Goal: Task Accomplishment & Management: Manage account settings

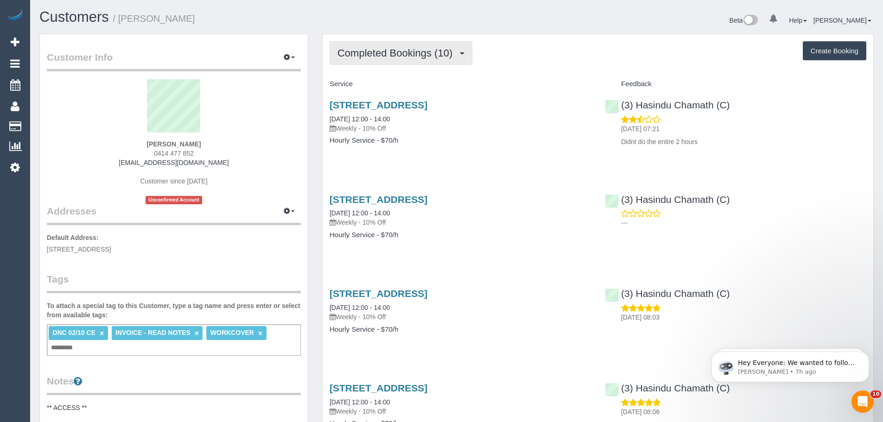
click at [422, 63] on button "Completed Bookings (10)" at bounding box center [401, 53] width 143 height 24
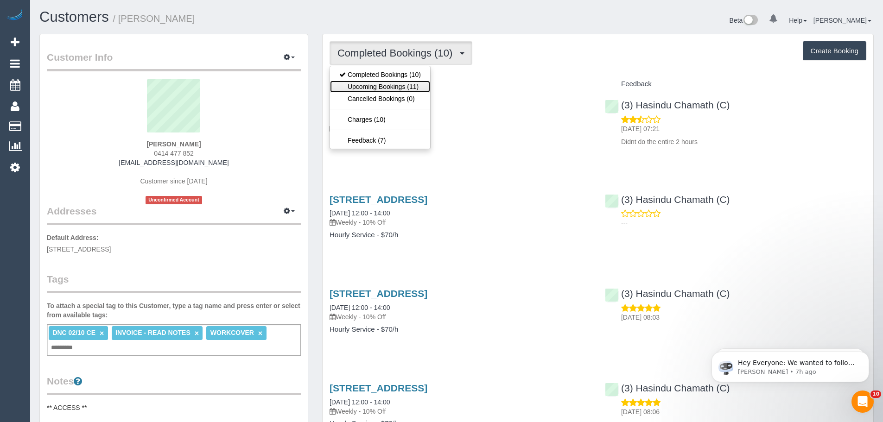
click at [417, 85] on link "Upcoming Bookings (11)" at bounding box center [380, 87] width 100 height 12
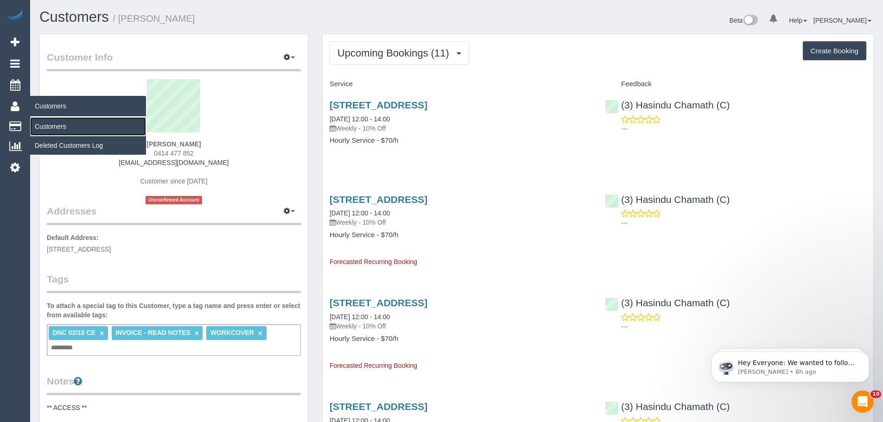
drag, startPoint x: 48, startPoint y: 129, endPoint x: 53, endPoint y: 123, distance: 8.2
click at [48, 129] on link "Customers" at bounding box center [88, 126] width 116 height 19
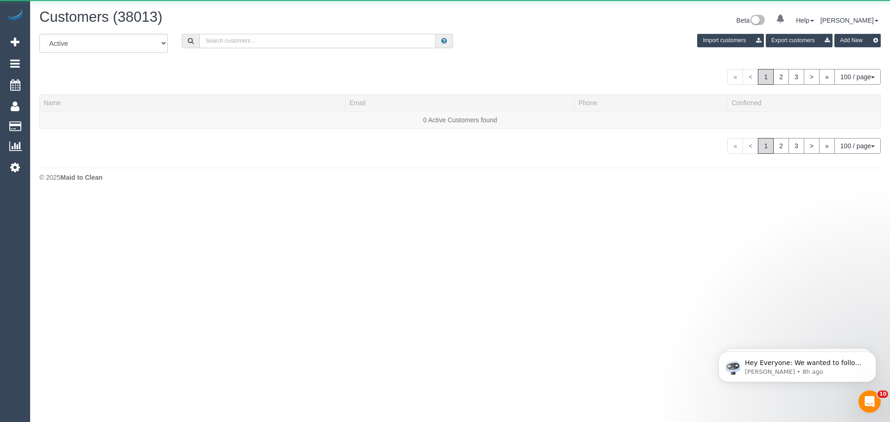
click at [241, 41] on input "text" at bounding box center [317, 41] width 236 height 14
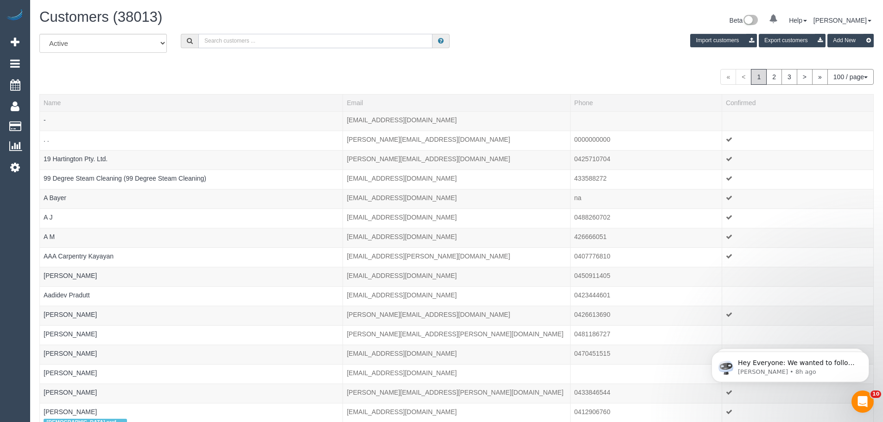
paste input "[EMAIL_ADDRESS][DOMAIN_NAME]"
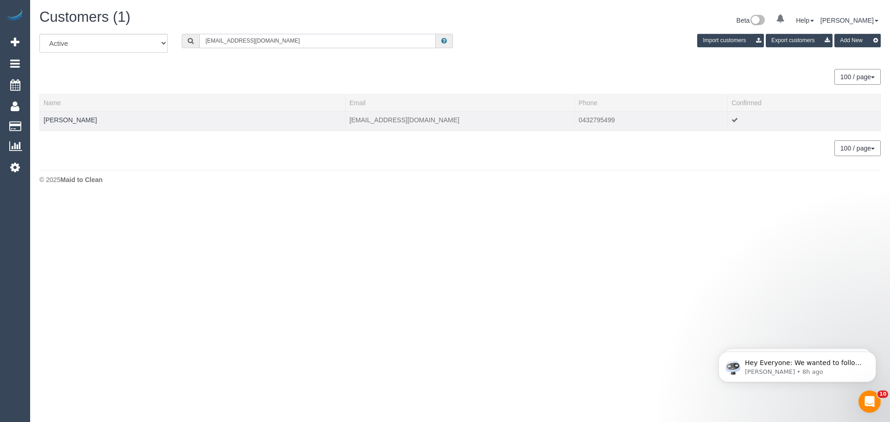
type input "[EMAIL_ADDRESS][DOMAIN_NAME]"
drag, startPoint x: 114, startPoint y: 120, endPoint x: 41, endPoint y: 121, distance: 73.7
click at [41, 121] on td "Riley McAuliffe" at bounding box center [193, 120] width 306 height 19
copy link "Riley McAuliffe"
click at [77, 118] on link "Riley McAuliffe" at bounding box center [70, 119] width 53 height 7
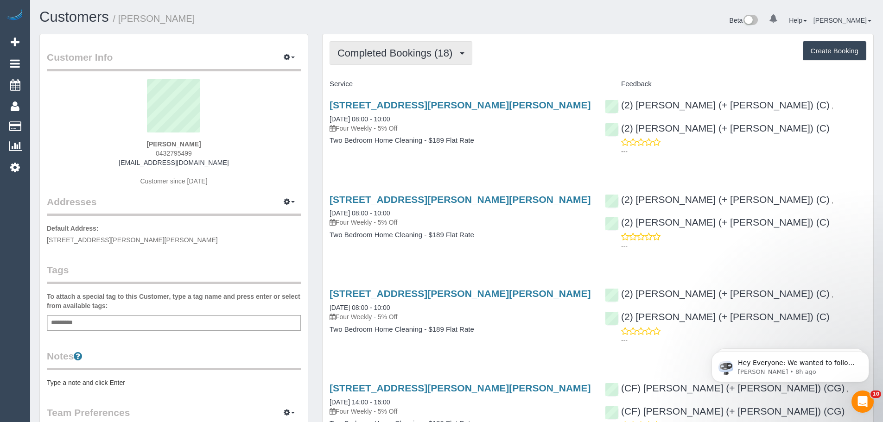
click at [425, 61] on button "Completed Bookings (18)" at bounding box center [401, 53] width 143 height 24
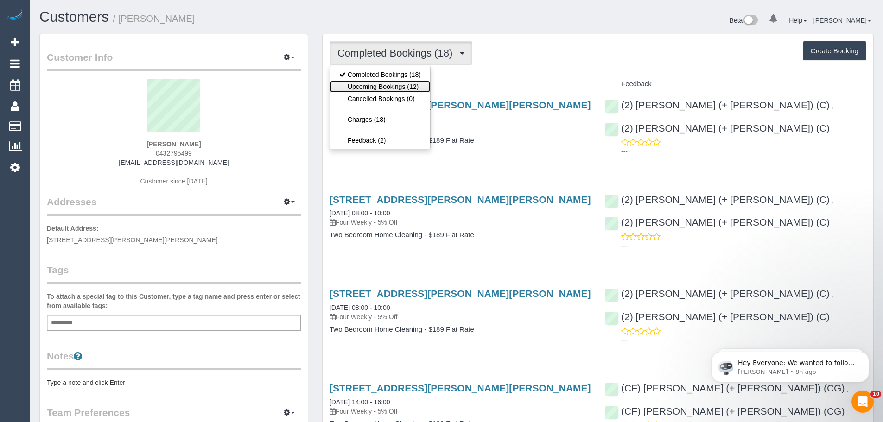
click at [411, 92] on link "Upcoming Bookings (12)" at bounding box center [380, 87] width 100 height 12
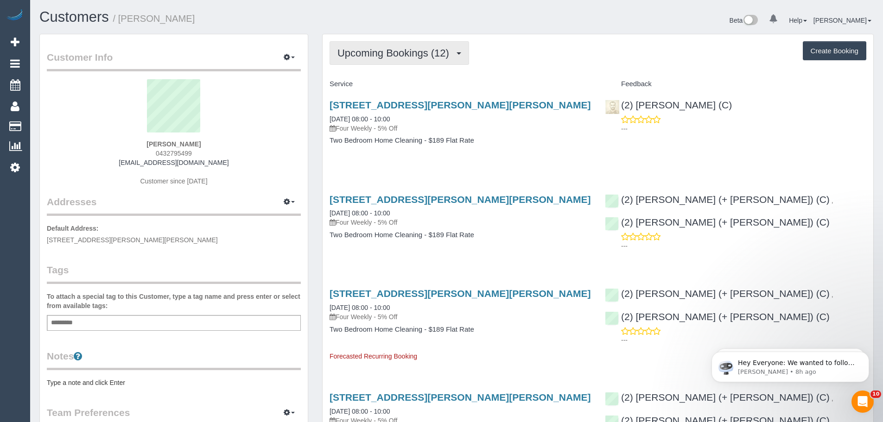
click at [380, 48] on span "Upcoming Bookings (12)" at bounding box center [395, 53] width 116 height 12
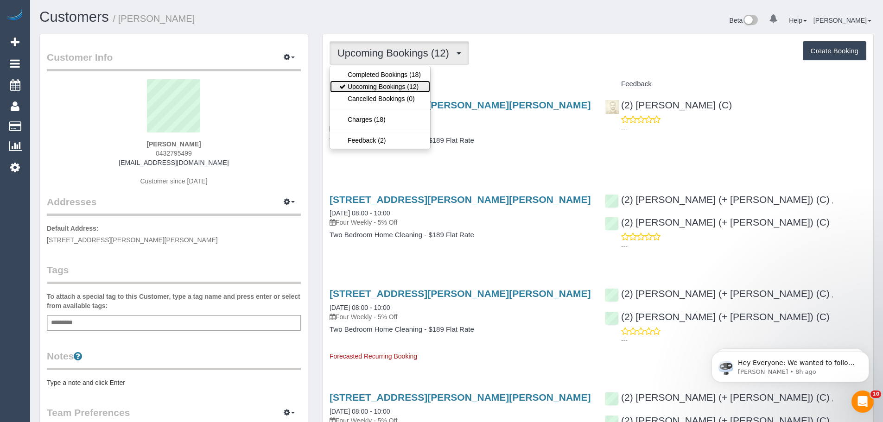
click at [393, 86] on link "Upcoming Bookings (12)" at bounding box center [380, 87] width 100 height 12
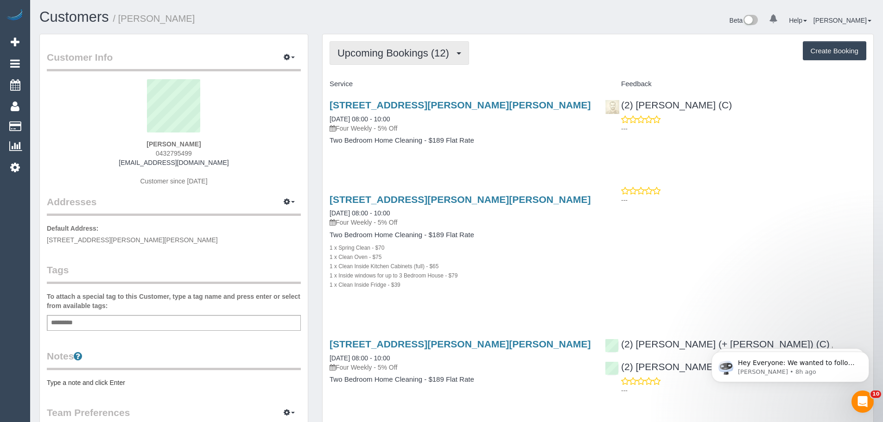
click at [452, 53] on span "Upcoming Bookings (12)" at bounding box center [395, 53] width 116 height 12
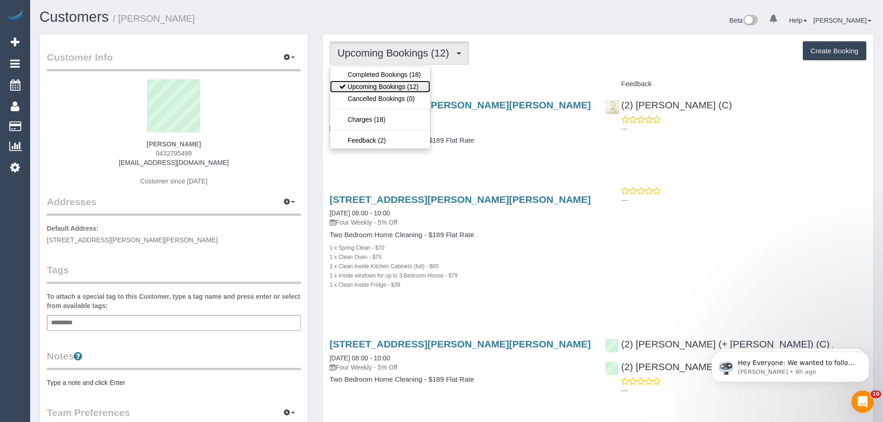
click at [394, 85] on link "Upcoming Bookings (12)" at bounding box center [380, 87] width 100 height 12
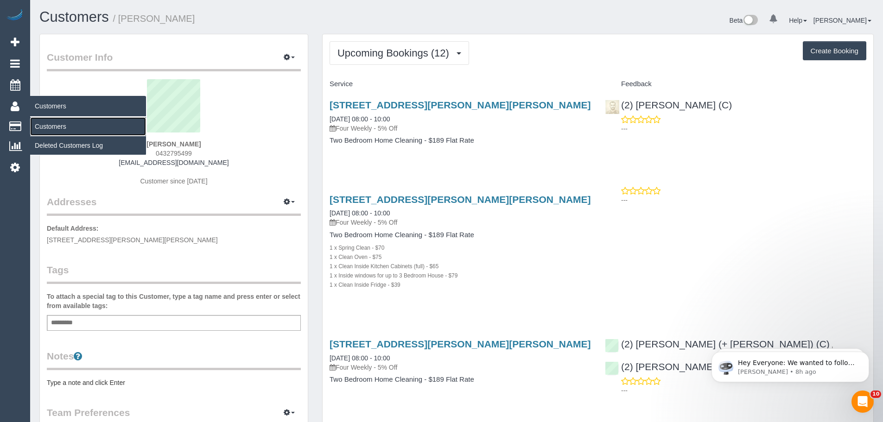
click at [39, 129] on link "Customers" at bounding box center [88, 126] width 116 height 19
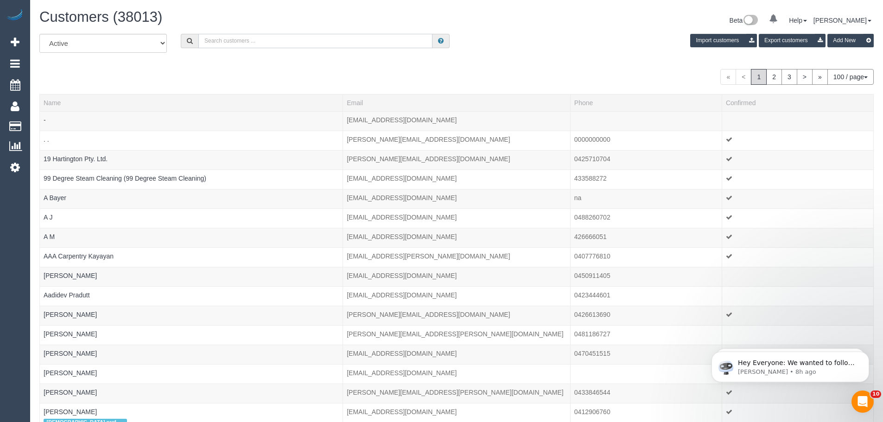
click at [292, 39] on input "text" at bounding box center [315, 41] width 234 height 14
paste input "ulrich.moshammer@gmail.com"
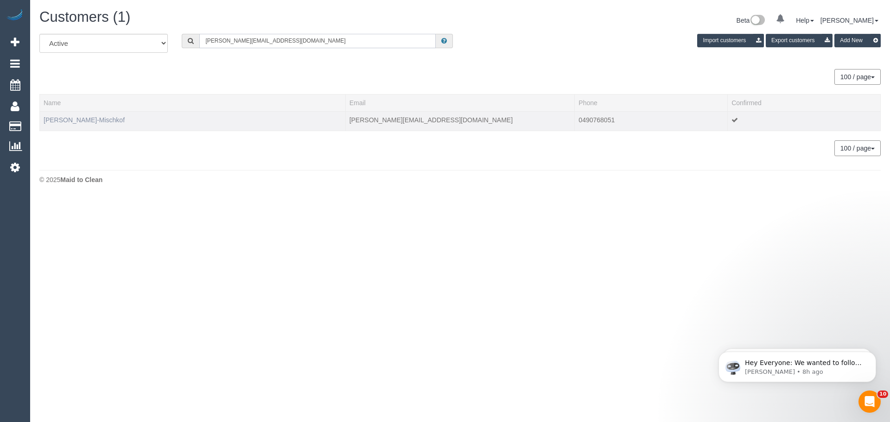
type input "ulrich.moshammer@gmail.com"
click at [80, 121] on link "Ulrich Moshammer-Mischkof" at bounding box center [84, 119] width 81 height 7
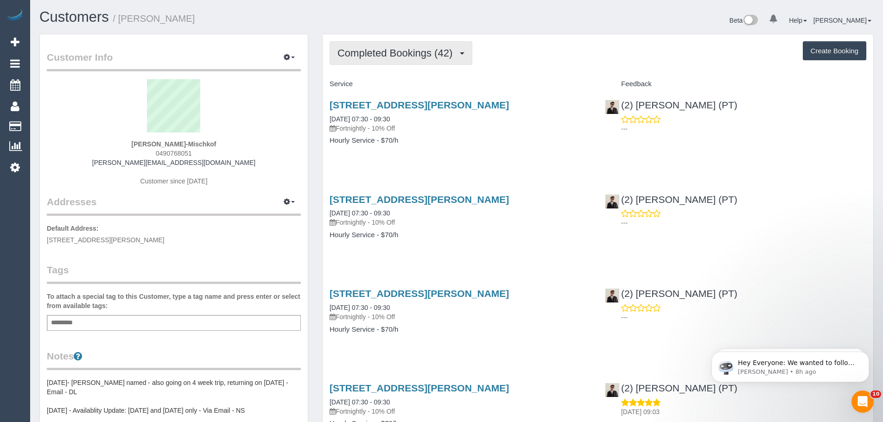
click at [412, 55] on span "Completed Bookings (42)" at bounding box center [397, 53] width 120 height 12
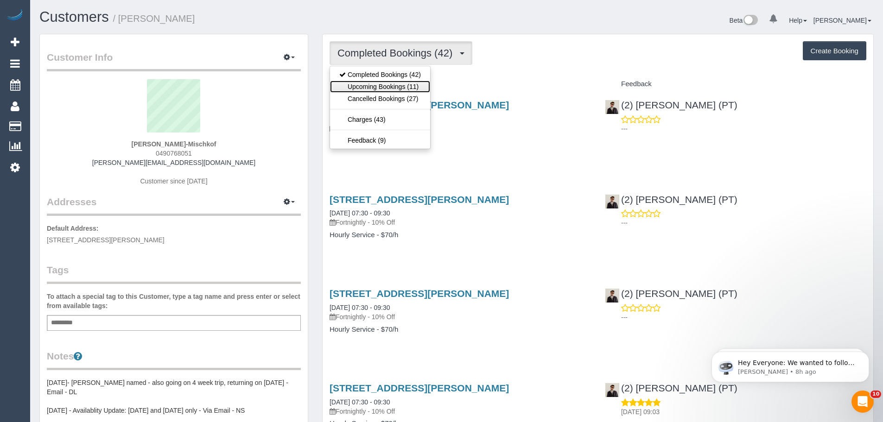
click at [406, 87] on link "Upcoming Bookings (11)" at bounding box center [380, 87] width 100 height 12
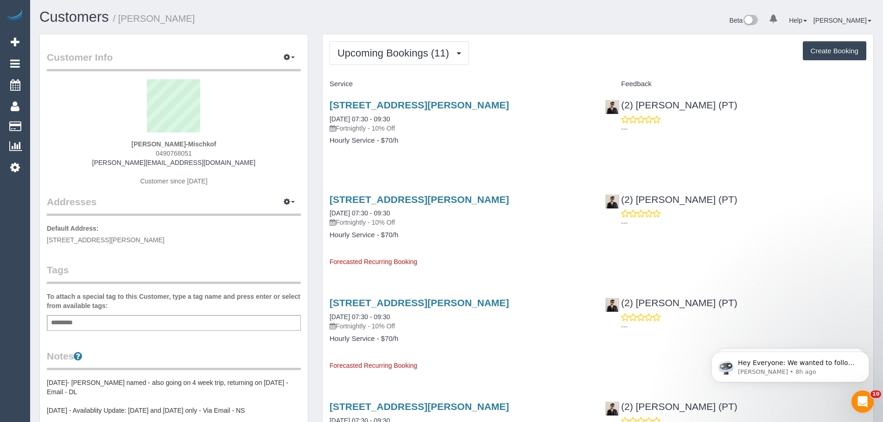
drag, startPoint x: 325, startPoint y: 102, endPoint x: 434, endPoint y: 146, distance: 117.9
click at [434, 146] on div "883 Collins St, 2504n, Docklands, VIC 3008 10/10/2025 07:30 - 09:30 Fortnightly…" at bounding box center [460, 127] width 275 height 71
copy div "883 Collins St, 2504n, Docklands, VIC 3008 10/10/2025 07:30 - 09:30 Fortnightly…"
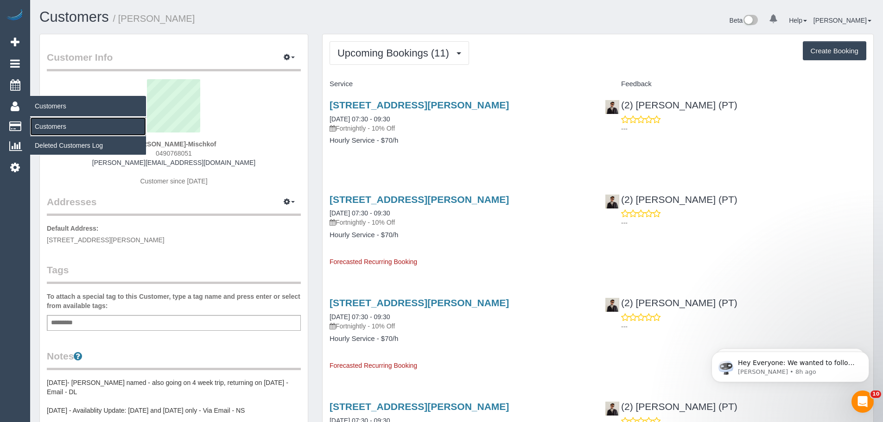
drag, startPoint x: 54, startPoint y: 125, endPoint x: 103, endPoint y: 117, distance: 50.2
click at [54, 125] on link "Customers" at bounding box center [88, 126] width 116 height 19
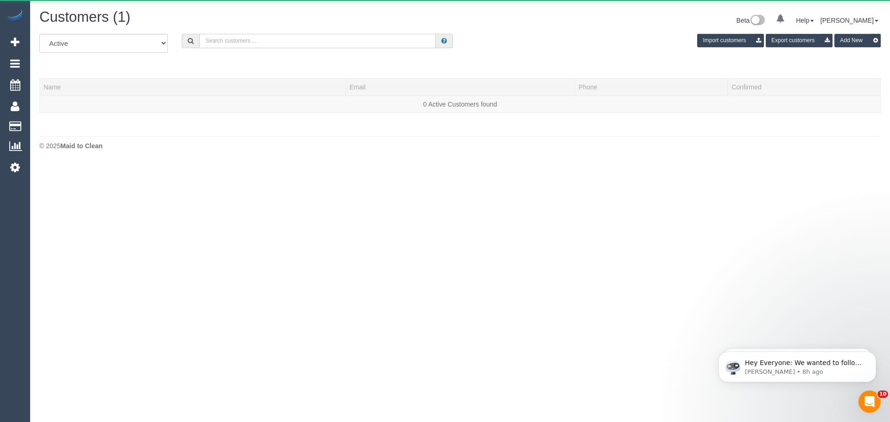
click at [330, 38] on input "text" at bounding box center [317, 41] width 236 height 14
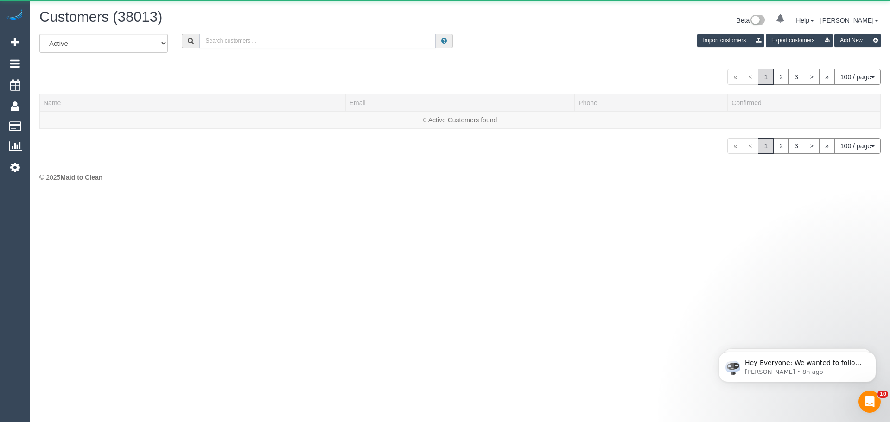
paste input "gramchandani27@gmail.com"
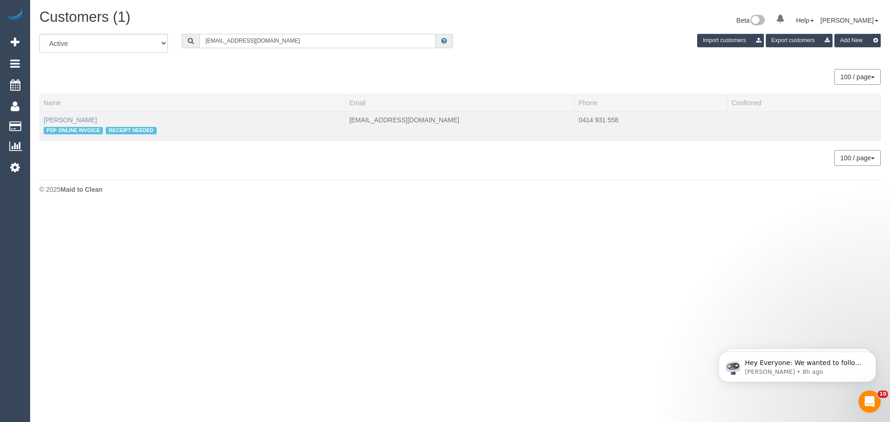
type input "gramchandani27@gmail.com"
click at [97, 117] on link "Paryrokh Ghashghaee" at bounding box center [70, 119] width 53 height 7
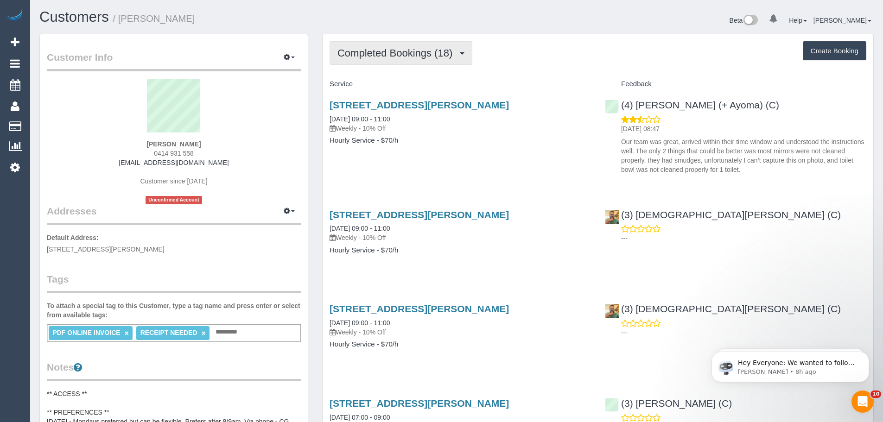
click at [413, 48] on span "Completed Bookings (18)" at bounding box center [397, 53] width 120 height 12
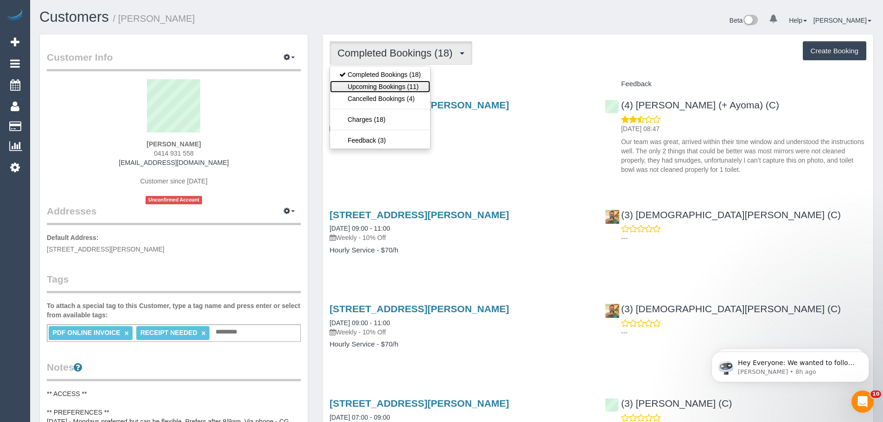
click at [404, 82] on link "Upcoming Bookings (11)" at bounding box center [380, 87] width 100 height 12
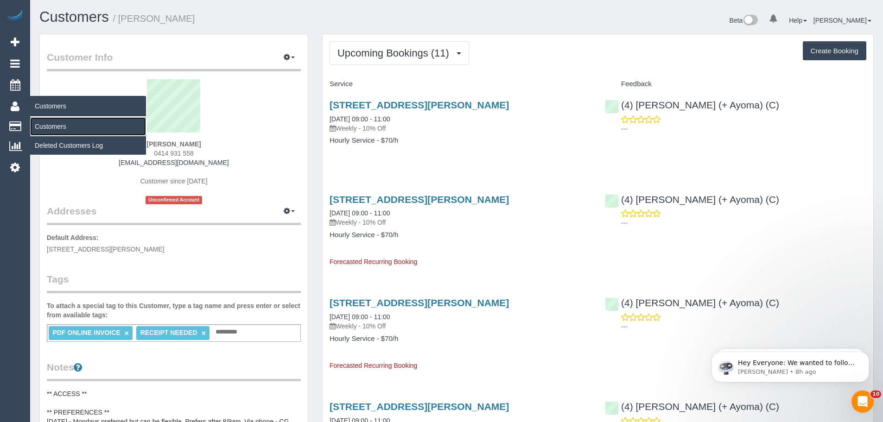
drag, startPoint x: 53, startPoint y: 127, endPoint x: 70, endPoint y: 121, distance: 17.7
click at [53, 127] on link "Customers" at bounding box center [88, 126] width 116 height 19
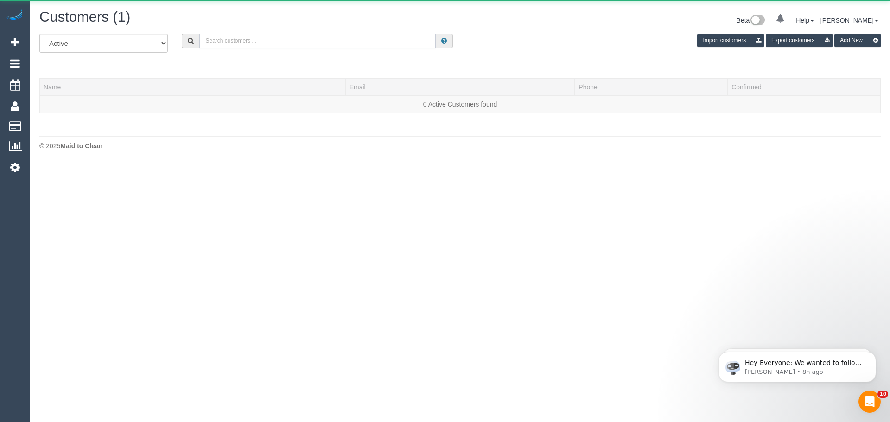
click at [287, 42] on input "text" at bounding box center [317, 41] width 236 height 14
paste input "dinosaursaregood@gmail.com"
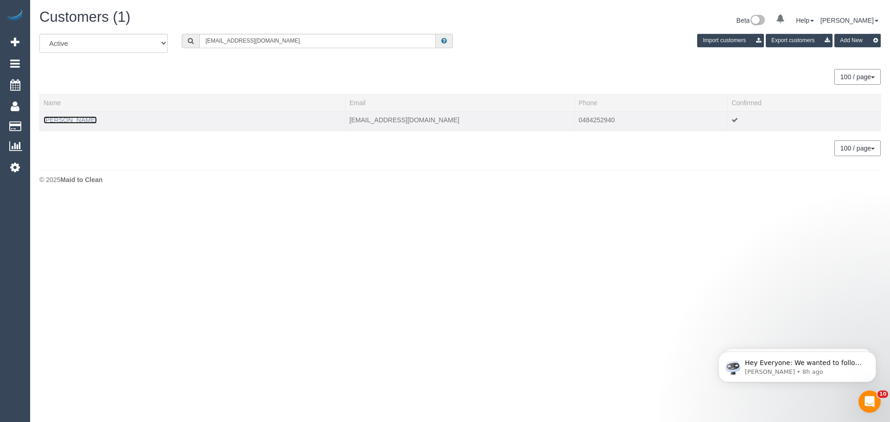
drag, startPoint x: 72, startPoint y: 119, endPoint x: 80, endPoint y: 116, distance: 8.2
click at [318, 42] on input "dinosaursaregood@gmail.com" at bounding box center [317, 41] width 236 height 14
paste input "tom.marshall@outlook"
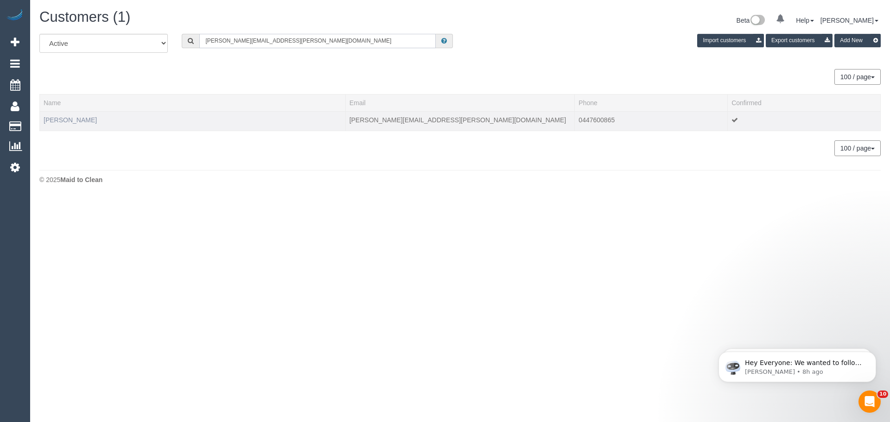
type input "tom.marshall@outlook.com"
click at [65, 117] on link "Tom Marshall" at bounding box center [70, 119] width 53 height 7
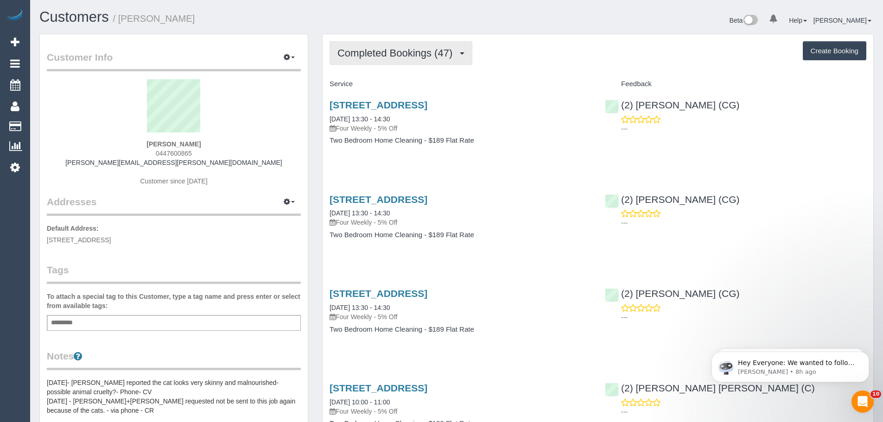
click at [423, 55] on span "Completed Bookings (47)" at bounding box center [397, 53] width 120 height 12
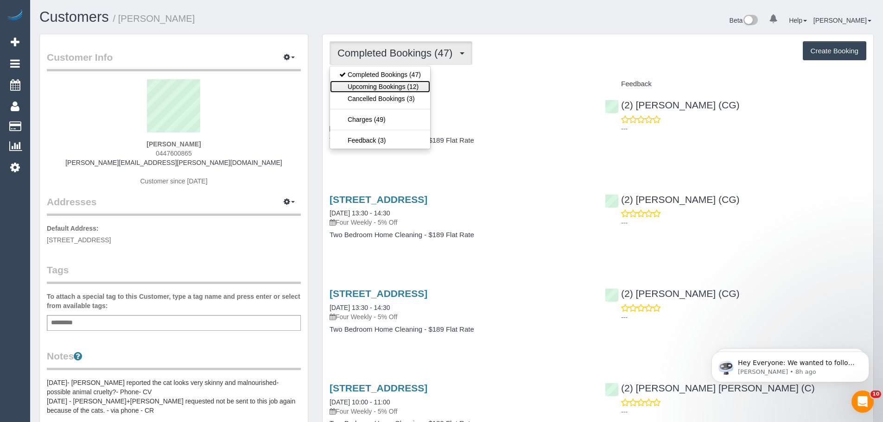
click at [408, 88] on link "Upcoming Bookings (12)" at bounding box center [380, 87] width 100 height 12
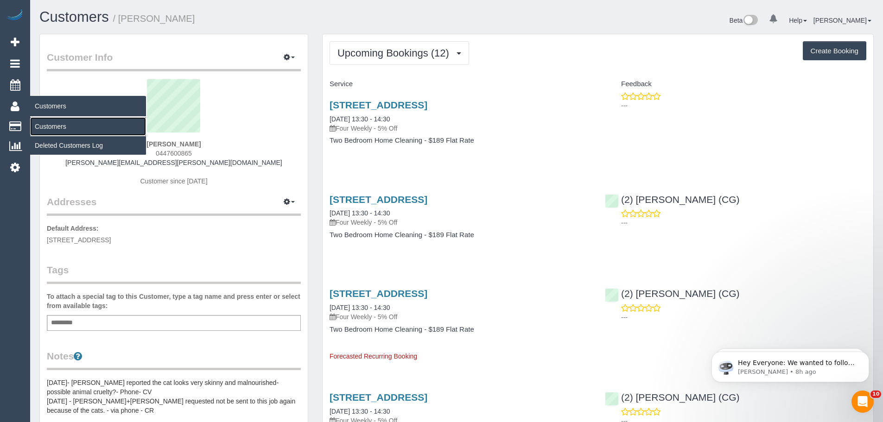
click at [58, 124] on link "Customers" at bounding box center [88, 126] width 116 height 19
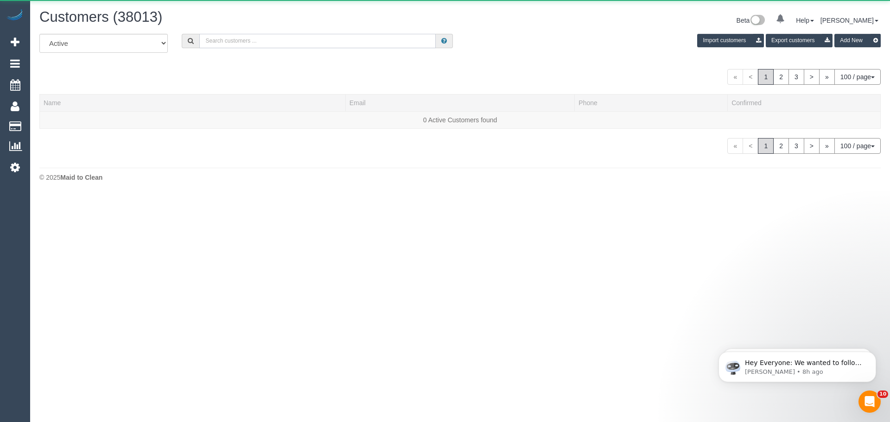
click at [336, 40] on input "text" at bounding box center [317, 41] width 236 height 14
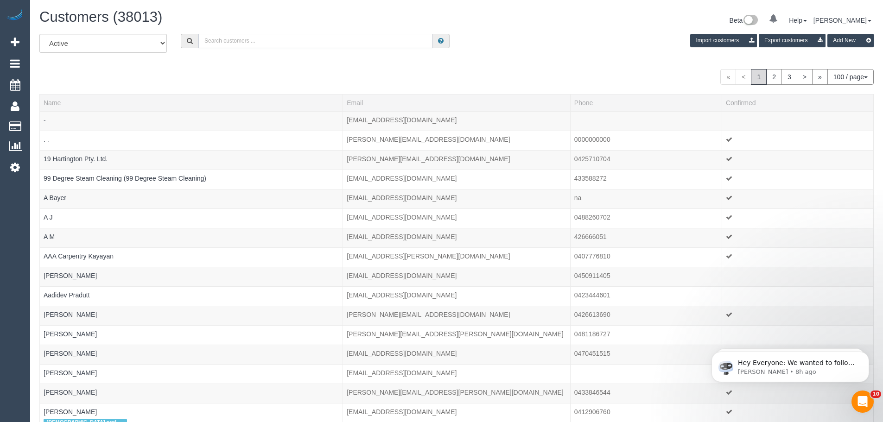
paste input "phillip.miller1990@gmail.com"
type input "phillip.miller1990@gmail.com"
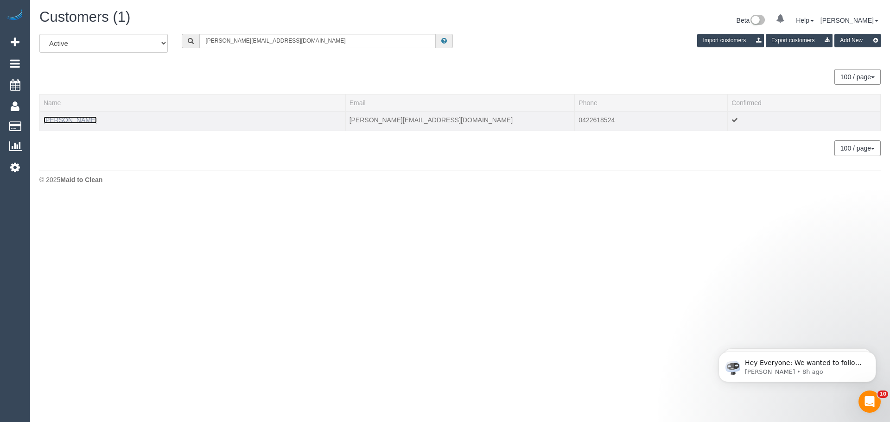
click at [53, 119] on link "Phillip Miller" at bounding box center [70, 119] width 53 height 7
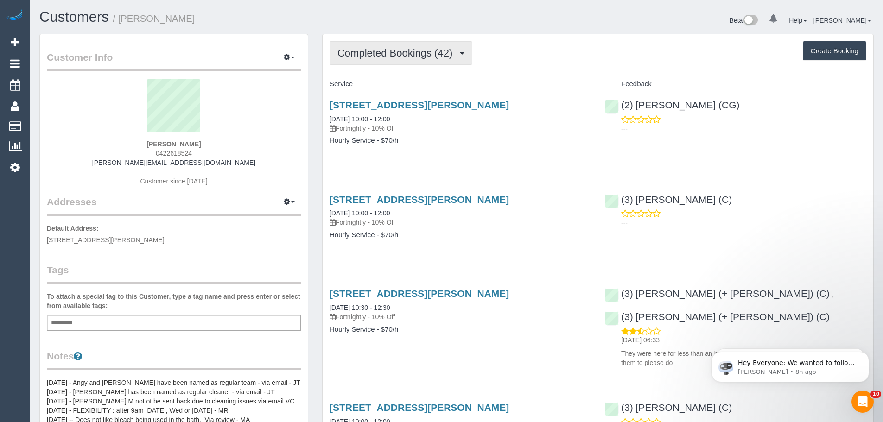
click at [418, 62] on button "Completed Bookings (42)" at bounding box center [401, 53] width 143 height 24
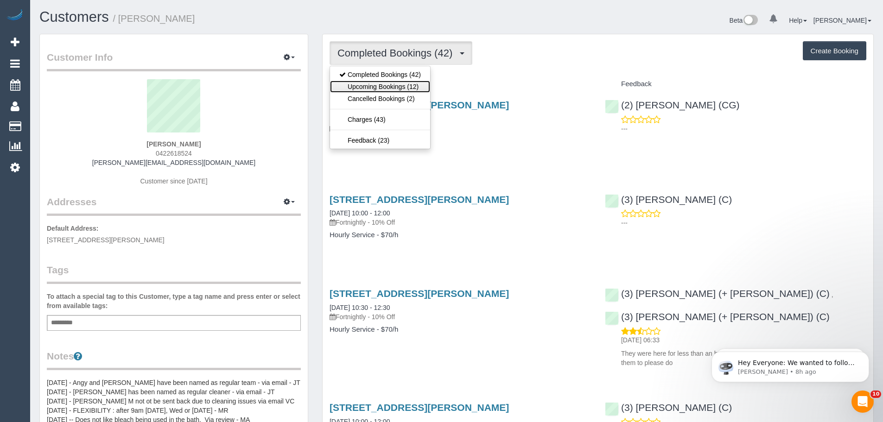
click at [410, 87] on link "Upcoming Bookings (12)" at bounding box center [380, 87] width 100 height 12
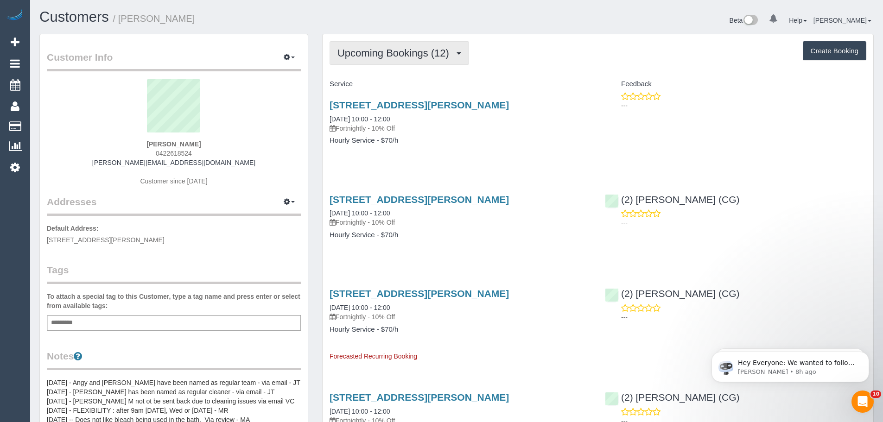
click at [405, 58] on span "Upcoming Bookings (12)" at bounding box center [395, 53] width 116 height 12
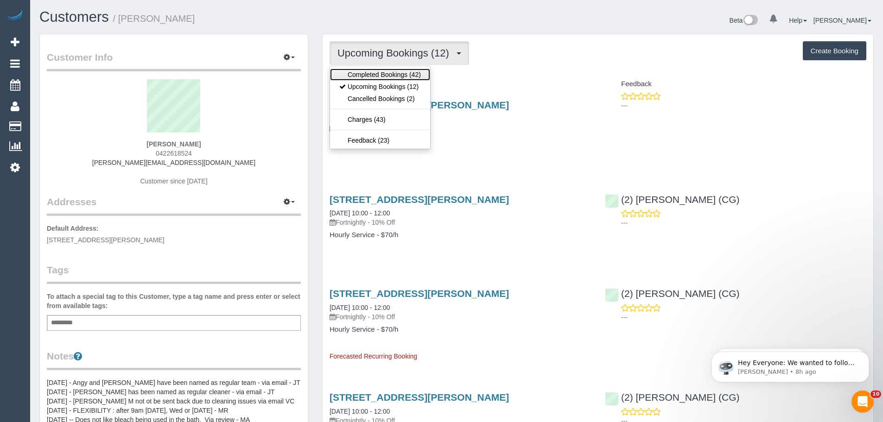
click at [399, 74] on link "Completed Bookings (42)" at bounding box center [380, 75] width 100 height 12
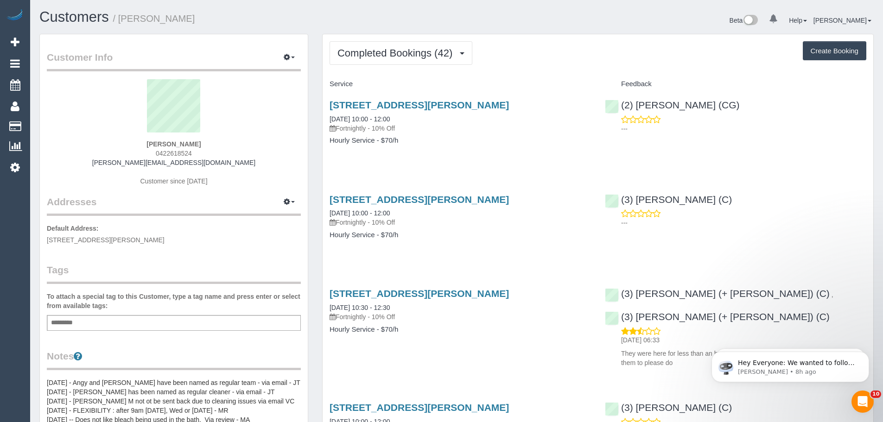
drag, startPoint x: 325, startPoint y: 121, endPoint x: 461, endPoint y: 124, distance: 135.8
click at [460, 124] on div "47 Williamstown Road, Seddon, VIC 3011 06/10/2025 10:00 - 12:00 Fortnightly - 1…" at bounding box center [460, 127] width 275 height 71
click at [462, 131] on p "Fortnightly - 10% Off" at bounding box center [460, 128] width 261 height 9
click at [433, 46] on button "Completed Bookings (42)" at bounding box center [401, 53] width 143 height 24
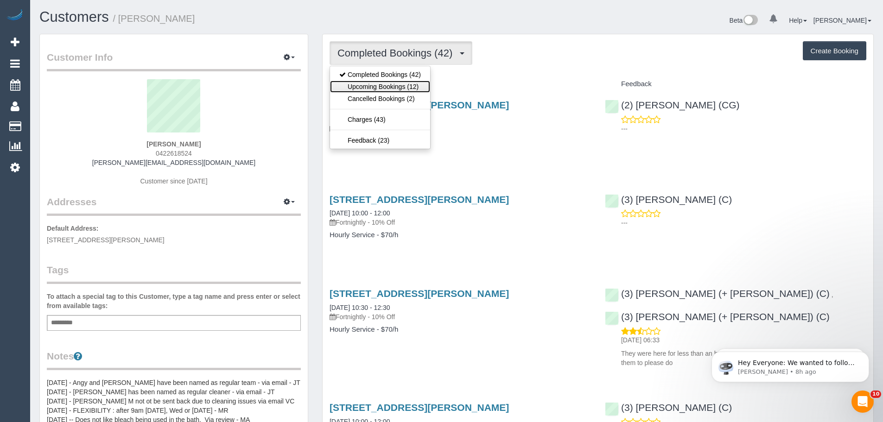
click at [399, 87] on link "Upcoming Bookings (12)" at bounding box center [380, 87] width 100 height 12
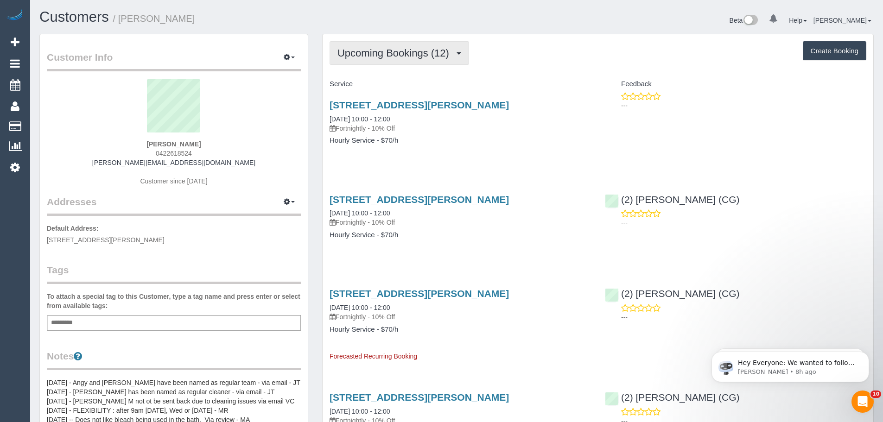
click at [363, 59] on button "Upcoming Bookings (12)" at bounding box center [400, 53] width 140 height 24
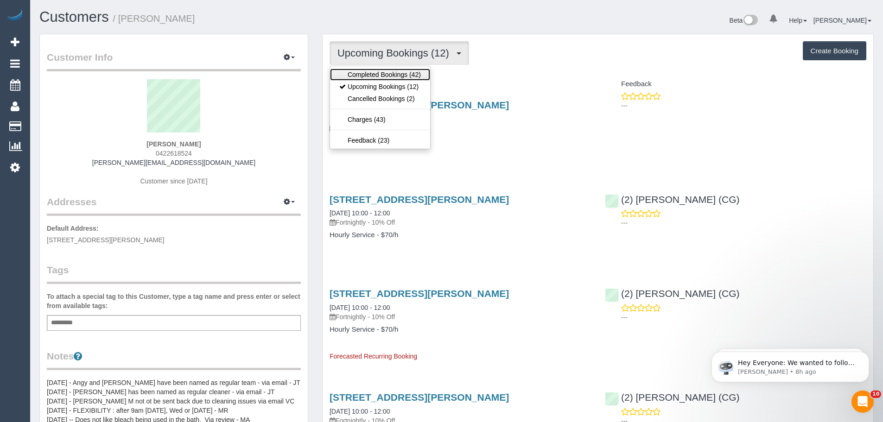
click at [362, 74] on link "Completed Bookings (42)" at bounding box center [380, 75] width 100 height 12
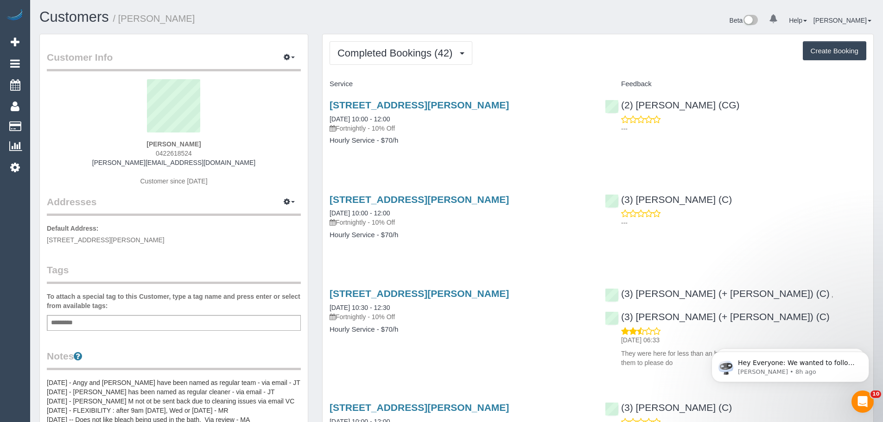
drag, startPoint x: 156, startPoint y: 140, endPoint x: 228, endPoint y: 139, distance: 71.9
click at [228, 139] on sui-profile-pic at bounding box center [174, 109] width 240 height 60
drag, startPoint x: 225, startPoint y: 141, endPoint x: 152, endPoint y: 139, distance: 72.4
click at [152, 139] on div "Phillip Miller 0422618524 phillip.miller1990@gmail.com Customer since 2024" at bounding box center [174, 137] width 254 height 116
copy div "Phillip Miller"
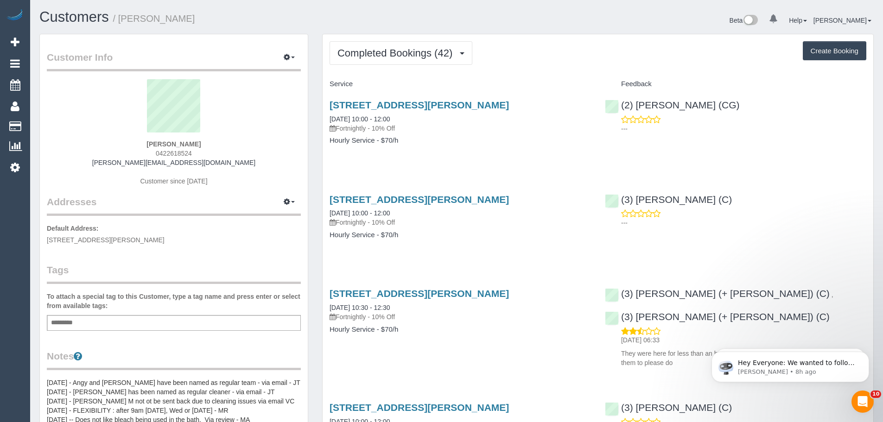
click at [128, 239] on span "47 Williamstown Road, Seddon, VIC 3011" at bounding box center [106, 239] width 118 height 7
copy span "Seddon"
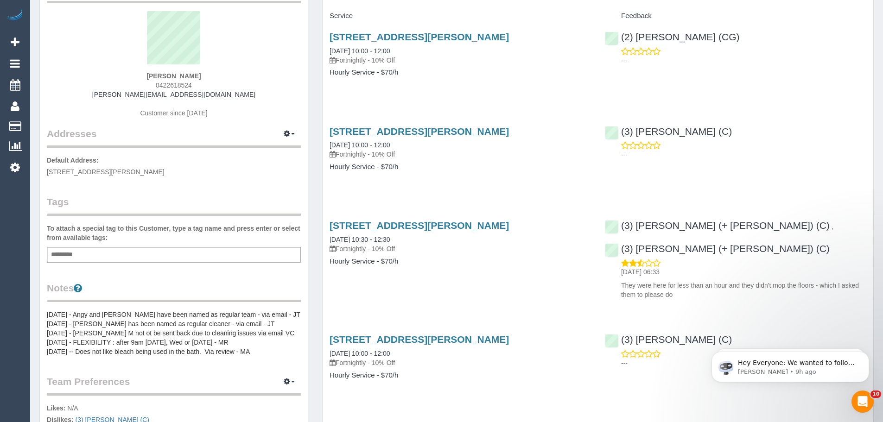
scroll to position [232, 0]
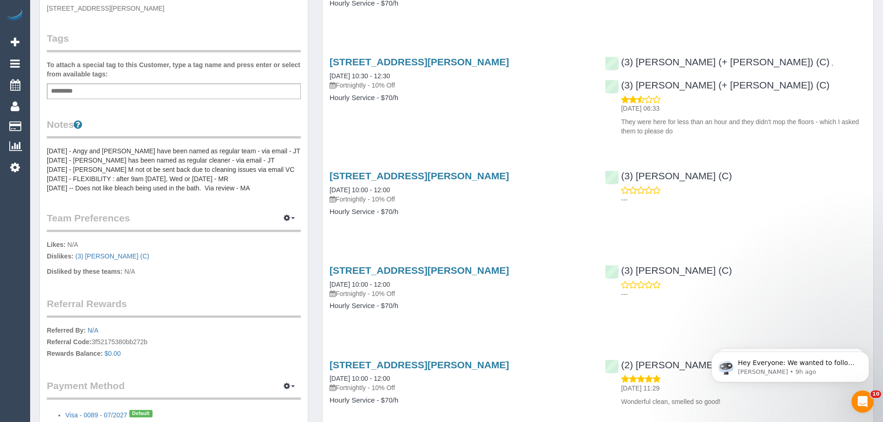
click at [121, 159] on pre "07/01/25 - Angy and Camilo have been named as regular team - via email - JT 24/…" at bounding box center [174, 169] width 254 height 46
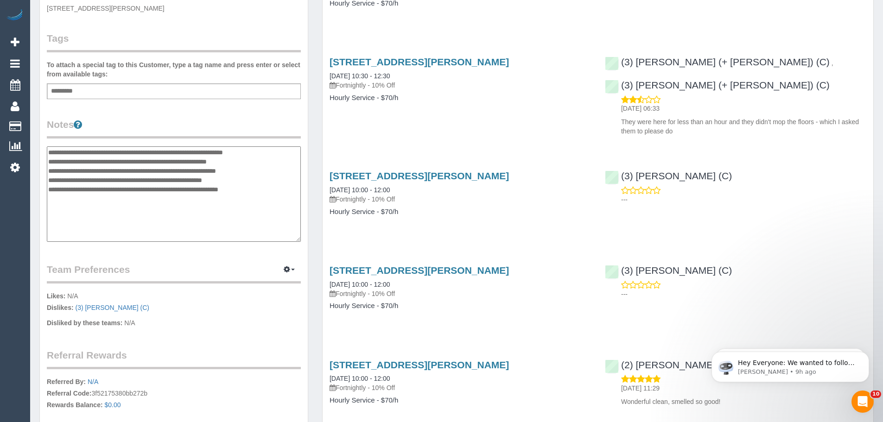
click at [49, 152] on textarea "**********" at bounding box center [174, 193] width 254 height 95
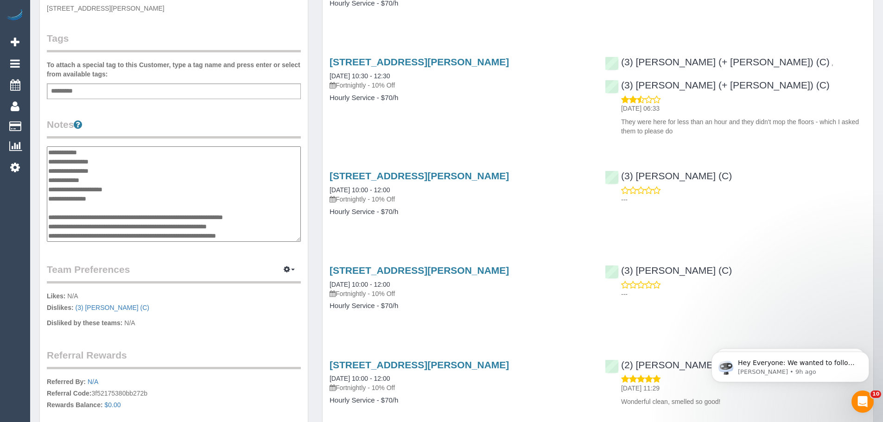
click at [119, 162] on textarea "**********" at bounding box center [174, 193] width 254 height 95
click at [149, 171] on textarea "**********" at bounding box center [174, 193] width 254 height 95
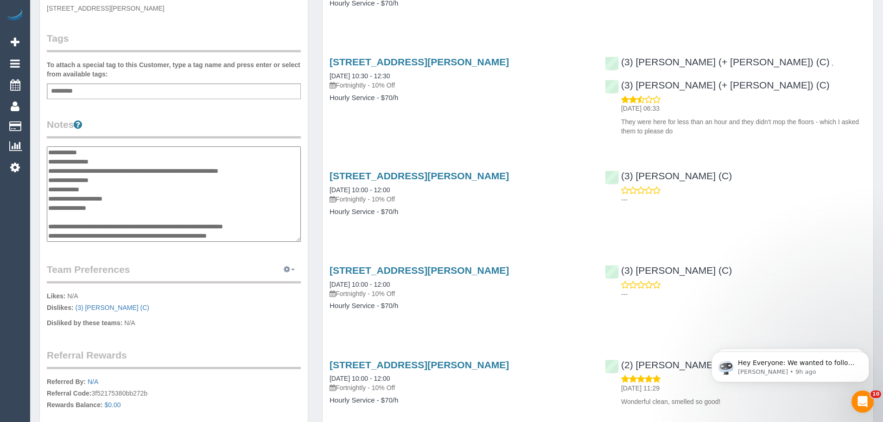
type textarea "**********"
click at [288, 268] on icon "button" at bounding box center [287, 269] width 6 height 6
click at [266, 284] on link "Manage Preferences" at bounding box center [261, 287] width 79 height 12
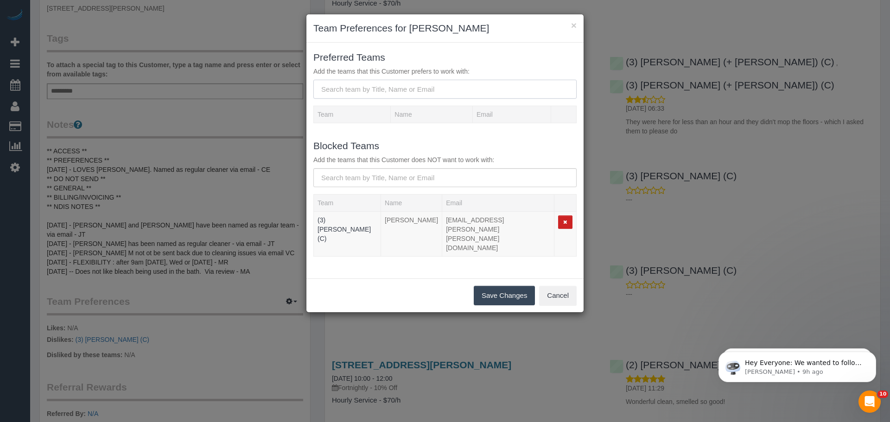
click at [407, 84] on input "text" at bounding box center [444, 89] width 263 height 19
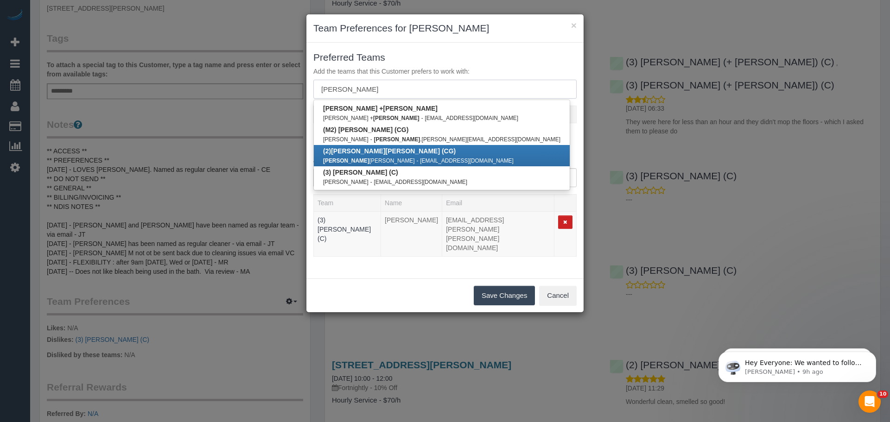
type input "andrew"
click at [396, 157] on div "Andrew Wrobel - andyrobot@hotmail.com" at bounding box center [441, 160] width 237 height 9
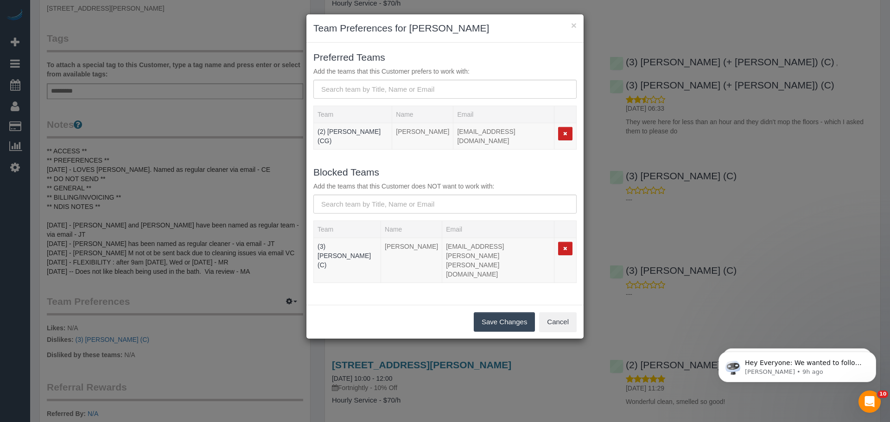
click at [496, 312] on button "Save Changes" at bounding box center [504, 321] width 61 height 19
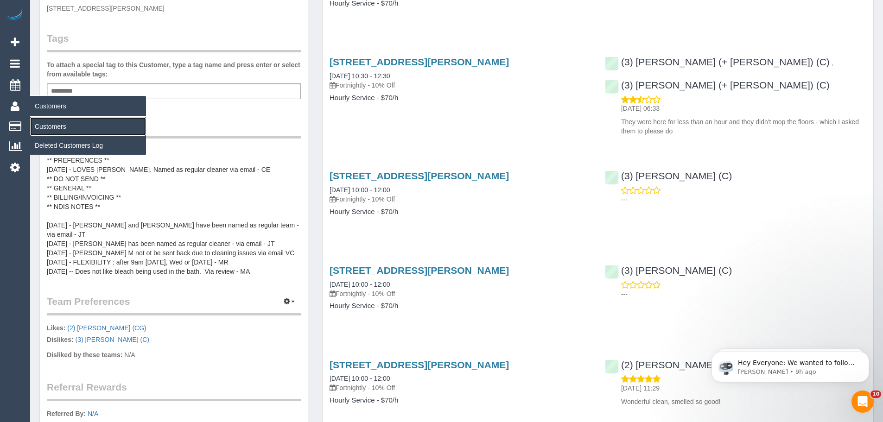
click at [49, 125] on link "Customers" at bounding box center [88, 126] width 116 height 19
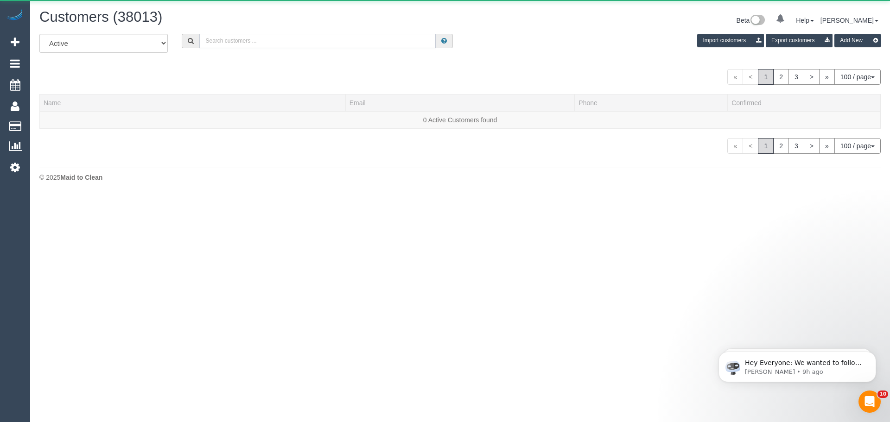
click at [216, 47] on input "text" at bounding box center [317, 41] width 236 height 14
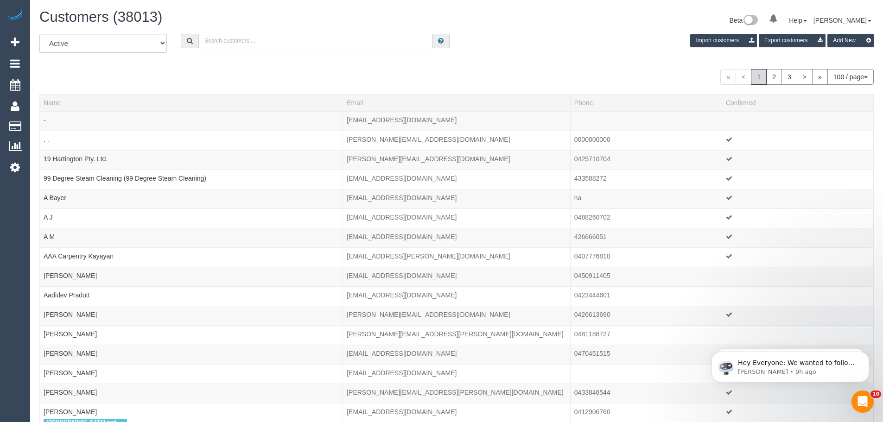
paste input "[EMAIL_ADDRESS][DOMAIN_NAME]"
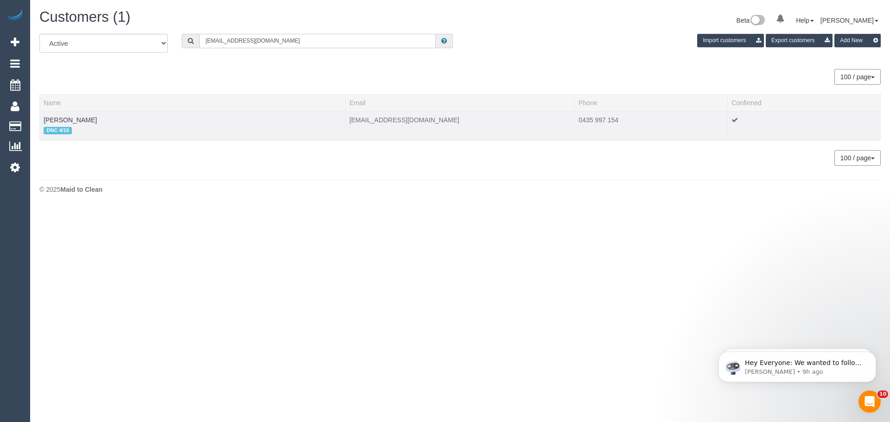
type input "[EMAIL_ADDRESS][DOMAIN_NAME]"
drag, startPoint x: 107, startPoint y: 123, endPoint x: 41, endPoint y: 121, distance: 65.4
click at [41, 121] on td "Benjamin Gladstone DNC 4/10" at bounding box center [193, 125] width 306 height 29
copy link "Benjamin Gladstone"
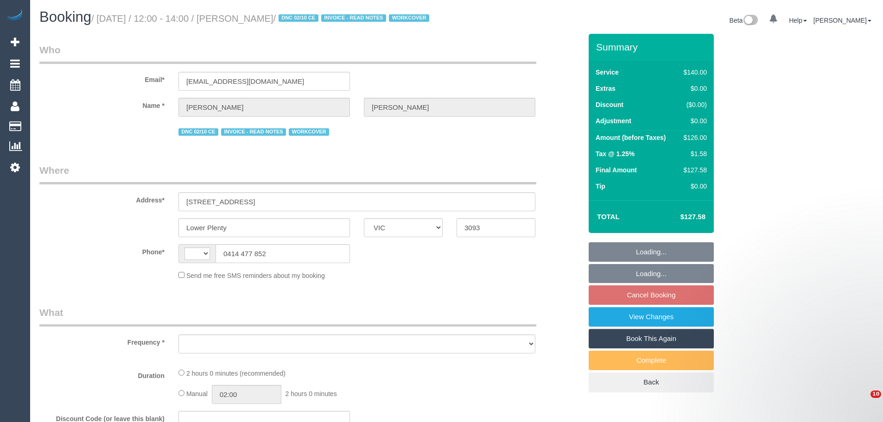
select select "VIC"
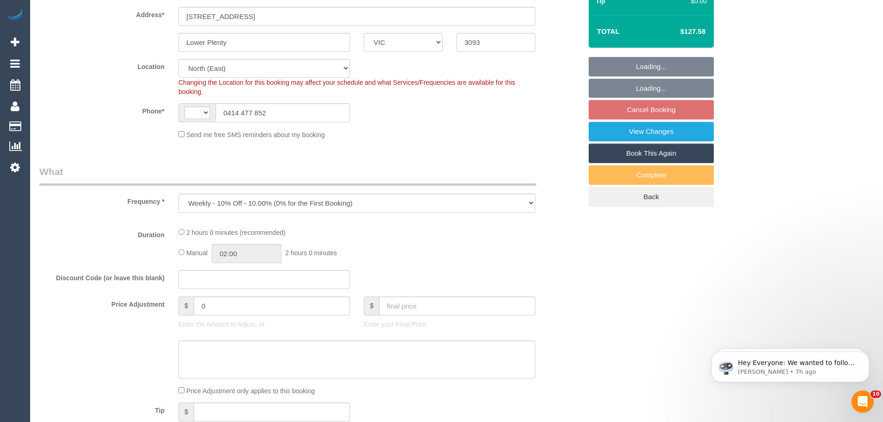
select select "object:872"
select select "string:AU"
select select "number:27"
select select "number:16"
select select "number:18"
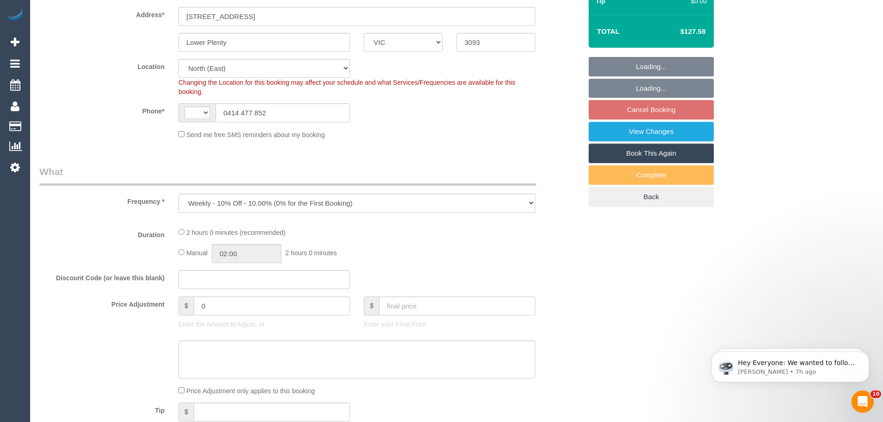
select select "number:23"
select select "number:34"
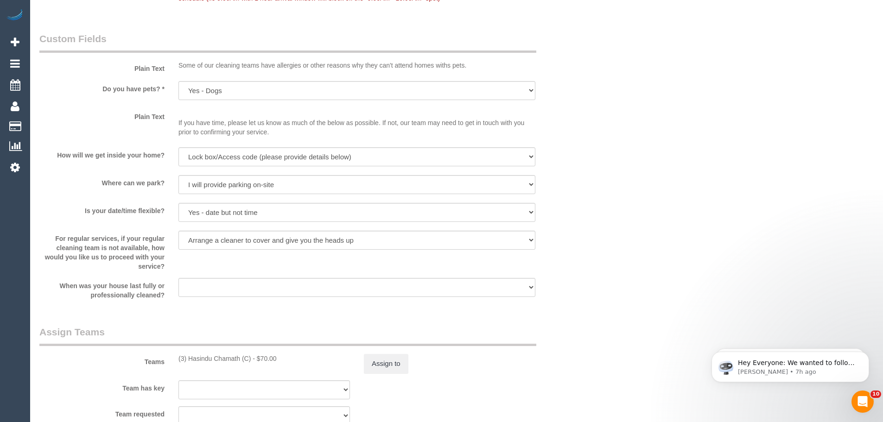
scroll to position [1390, 0]
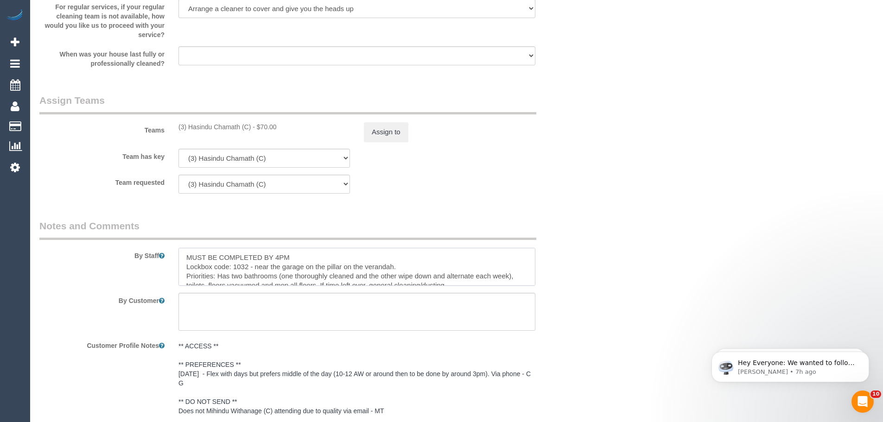
drag, startPoint x: 188, startPoint y: 266, endPoint x: 229, endPoint y: 266, distance: 40.8
click at [229, 266] on textarea at bounding box center [356, 267] width 357 height 38
click at [216, 269] on textarea at bounding box center [356, 267] width 357 height 38
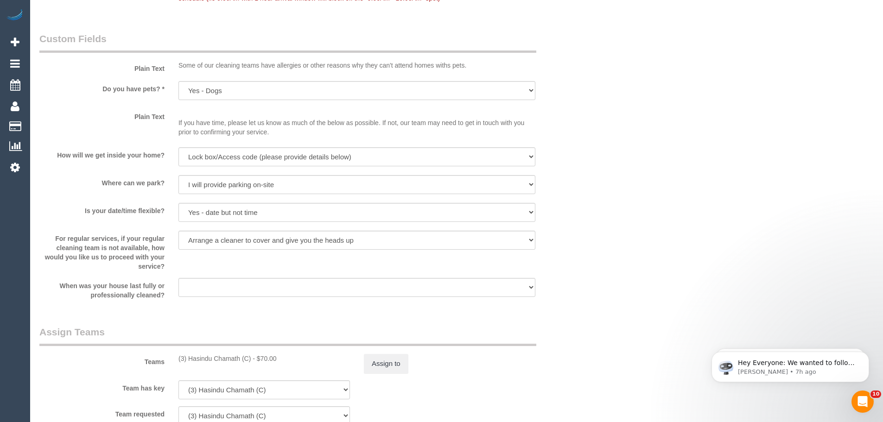
scroll to position [1437, 0]
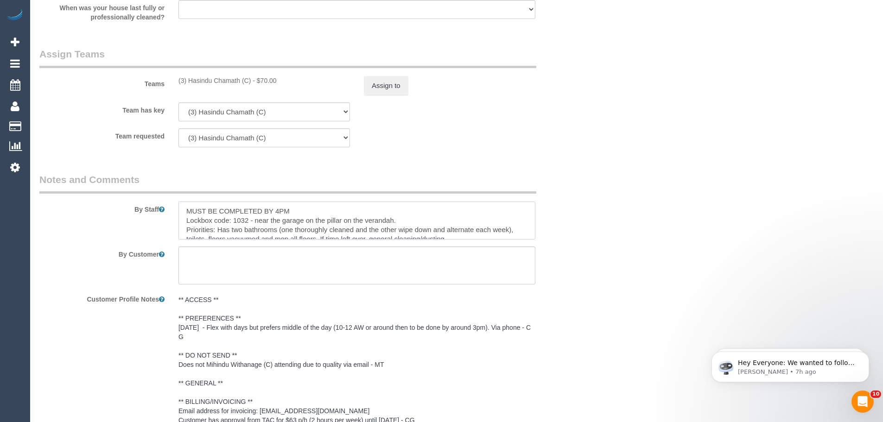
click at [208, 223] on textarea at bounding box center [356, 221] width 357 height 38
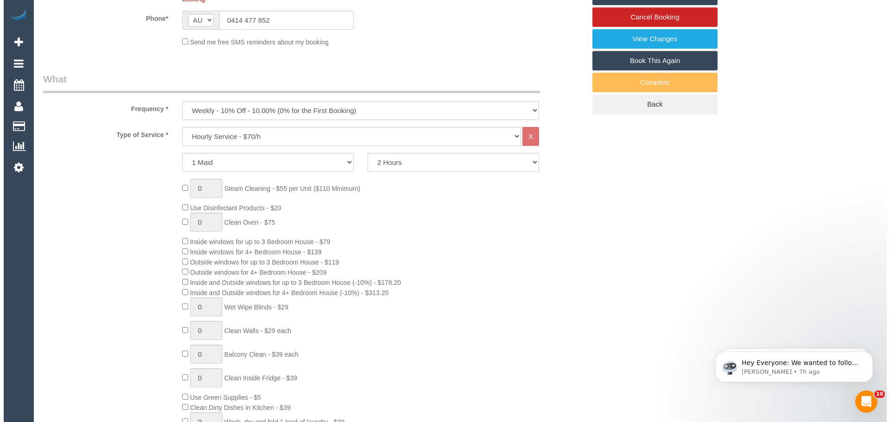
scroll to position [0, 0]
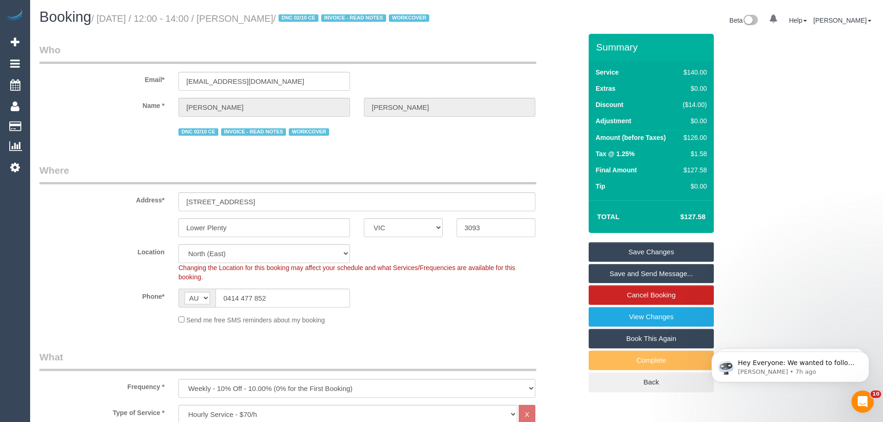
type textarea "MUST STAY FOR THE FULL 2 HOURS and BE COMPLETED BY 4PM Lockbox code: 1032 - nea…"
click at [650, 261] on link "Save Changes" at bounding box center [651, 251] width 125 height 19
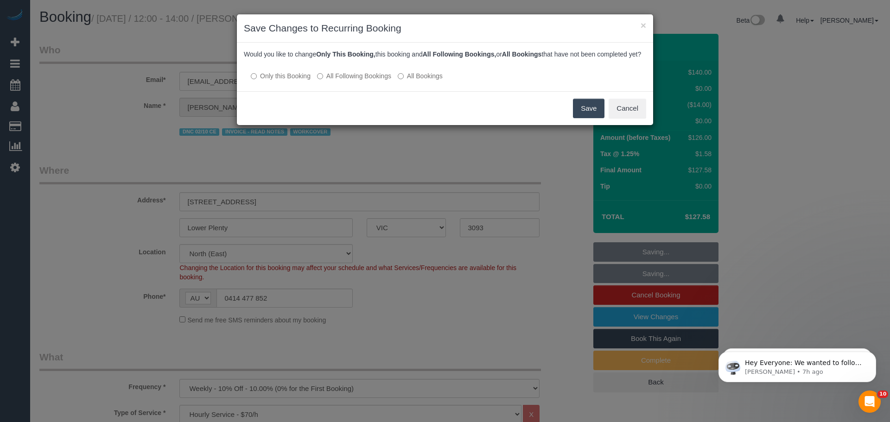
click at [333, 81] on label "All Following Bookings" at bounding box center [354, 75] width 74 height 9
click at [579, 116] on button "Save" at bounding box center [589, 108] width 32 height 19
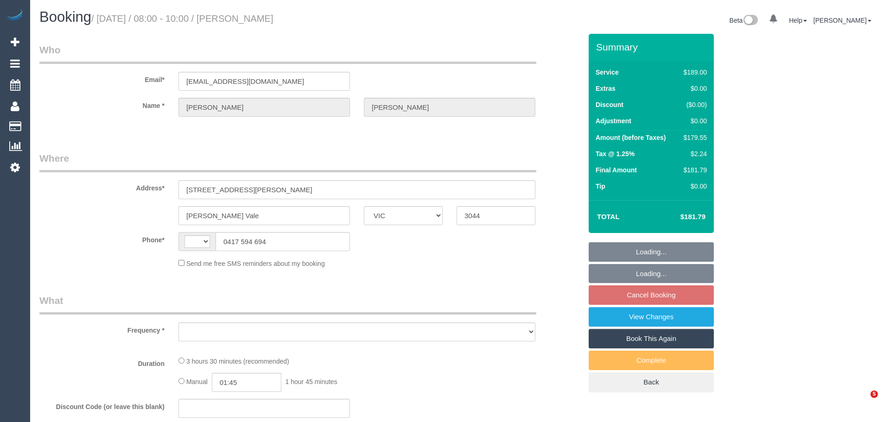
select select "VIC"
select select "string:AU"
select select "string:stripe-pm_1PsM5x2GScqysDRVN8QR8XRi"
select select "object:537"
select select "spot2"
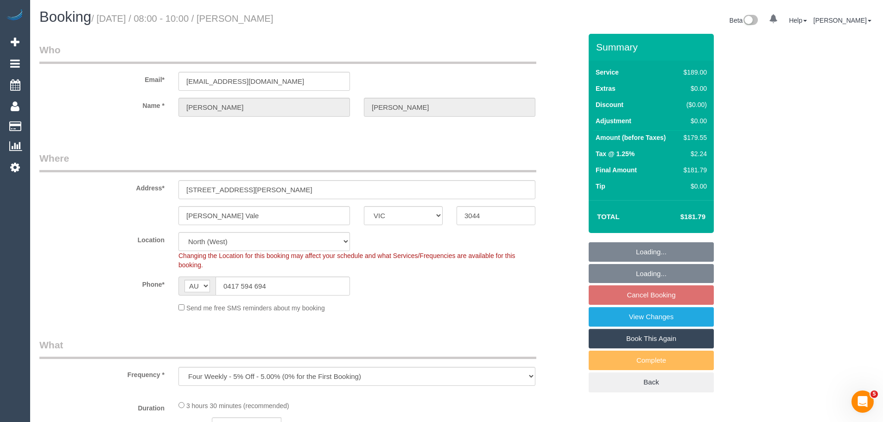
select select "number:32"
select select "number:16"
select select "number:19"
select select "number:24"
select select "number:33"
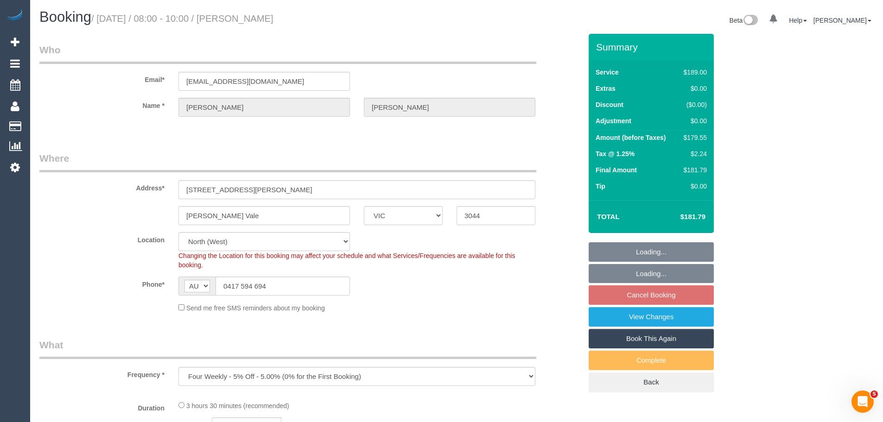
select select "number:12"
select select "object:1467"
select select "spot23"
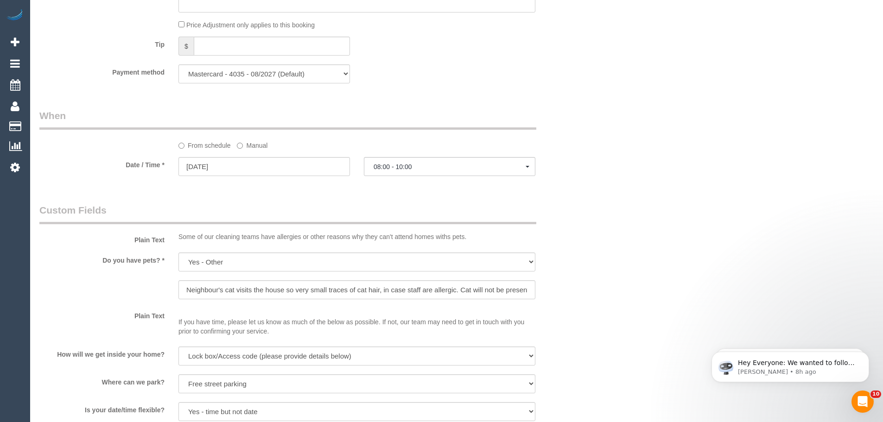
scroll to position [973, 0]
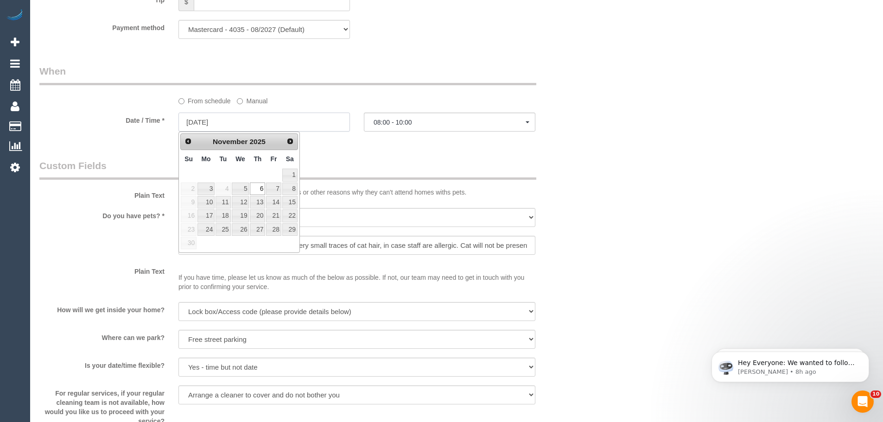
click at [233, 126] on input "06/11/2025" at bounding box center [263, 122] width 171 height 19
click at [273, 193] on link "7" at bounding box center [273, 189] width 15 height 13
type input "[DATE]"
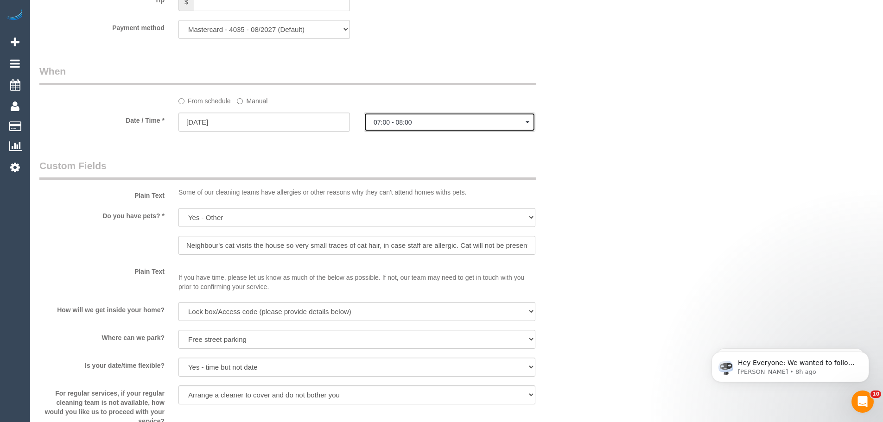
click at [430, 114] on button "07:00 - 08:00" at bounding box center [449, 122] width 171 height 19
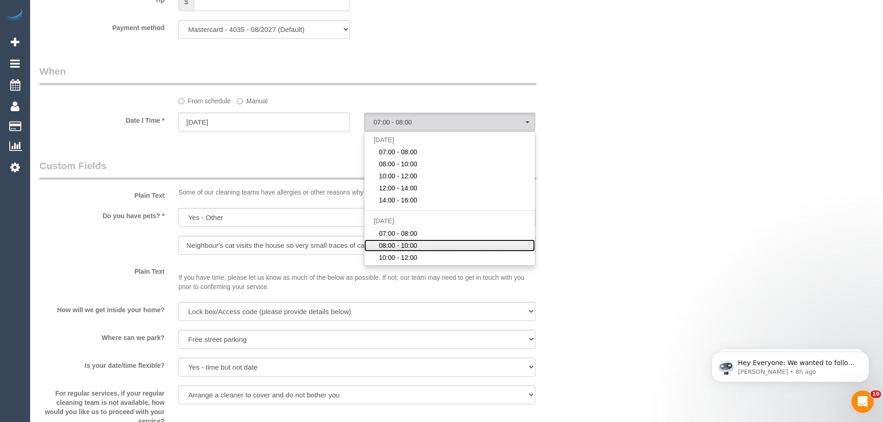
click at [406, 249] on span "08:00 - 10:00" at bounding box center [398, 245] width 38 height 9
select select "spot28"
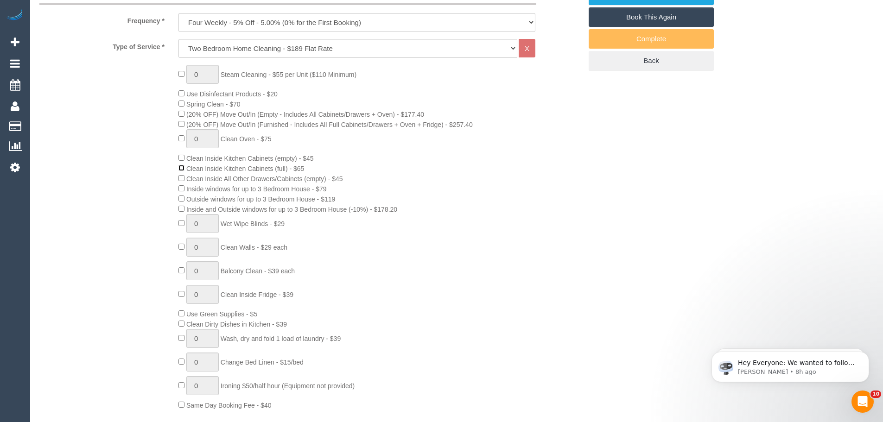
scroll to position [371, 0]
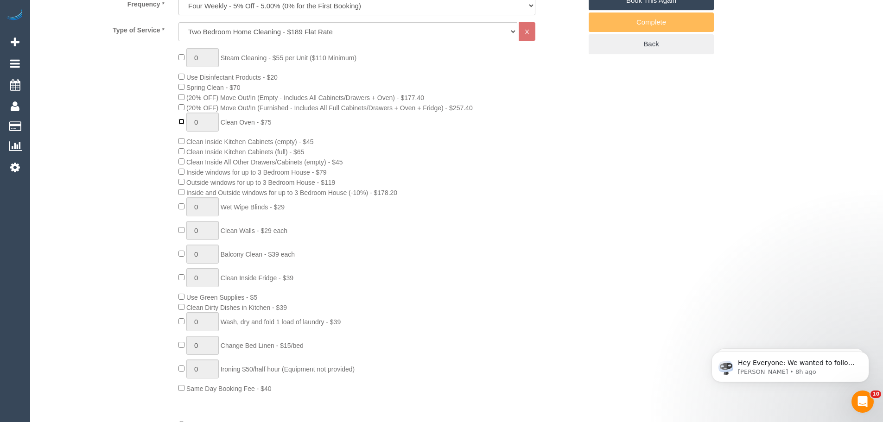
type input "1"
drag, startPoint x: 198, startPoint y: 175, endPoint x: 323, endPoint y: 173, distance: 125.1
click at [323, 173] on span "Inside windows for up to 3 Bedroom House - $79" at bounding box center [256, 172] width 140 height 7
click at [367, 204] on div "0 Steam Cleaning - $55 per Unit ($110 Minimum) Use Disinfectant Products - $20 …" at bounding box center [379, 220] width 417 height 345
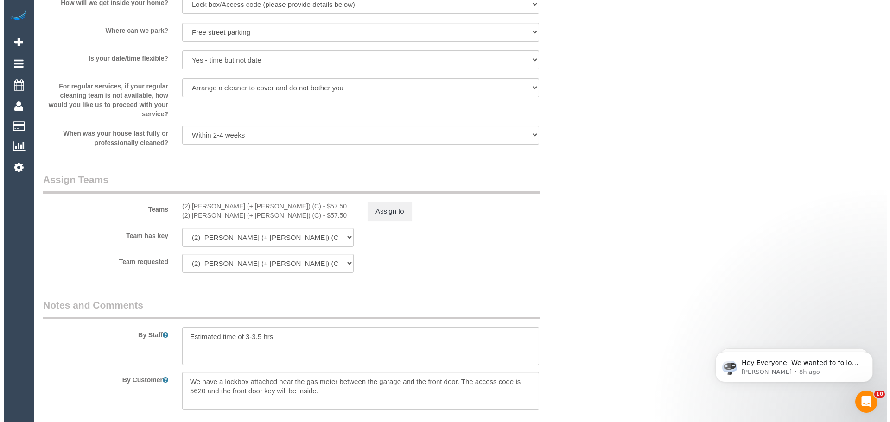
scroll to position [1344, 0]
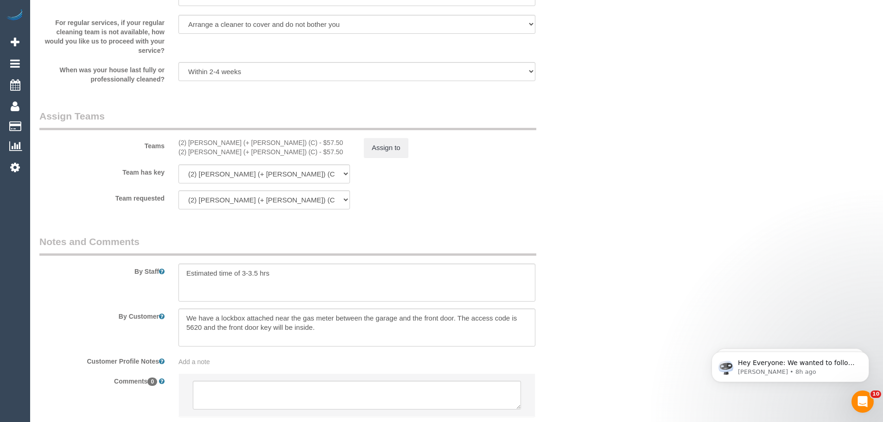
drag, startPoint x: 248, startPoint y: 142, endPoint x: 166, endPoint y: 144, distance: 82.5
click at [166, 144] on div "Teams (2) Chirag (+ Shachi) (C) - $57.50 (2) Shachi (+ Chirag) (C) - $57.50 Ass…" at bounding box center [310, 133] width 556 height 48
copy div "(2) Chirag (+ Shachi) (C"
click at [391, 145] on button "Assign to" at bounding box center [386, 147] width 44 height 19
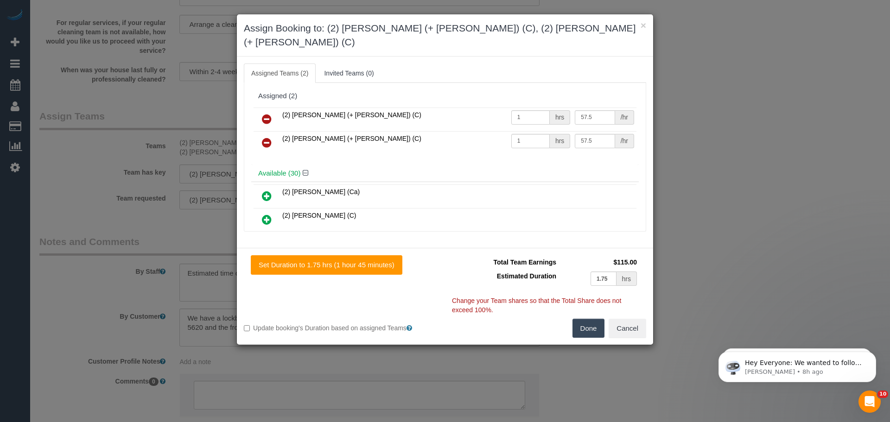
click at [269, 114] on icon at bounding box center [267, 119] width 10 height 11
click at [269, 137] on icon at bounding box center [267, 142] width 10 height 11
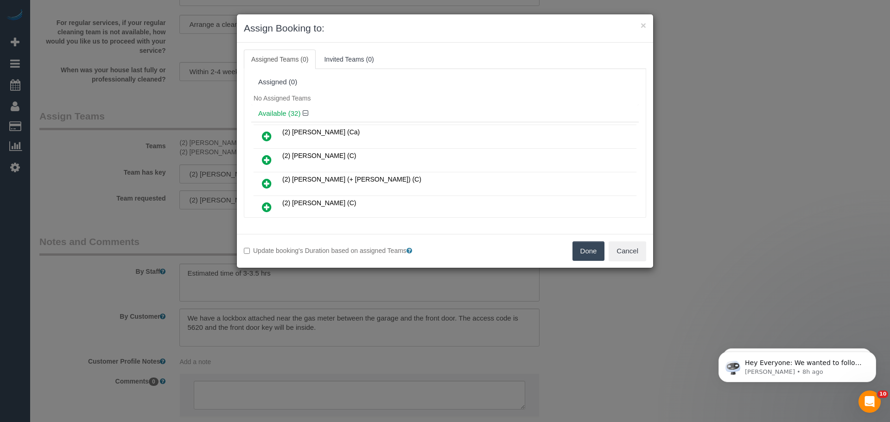
click at [583, 247] on button "Done" at bounding box center [588, 250] width 32 height 19
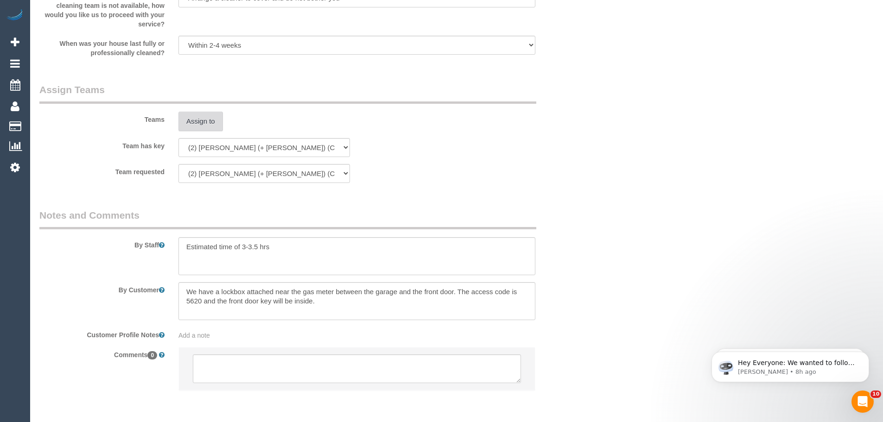
scroll to position [1406, 0]
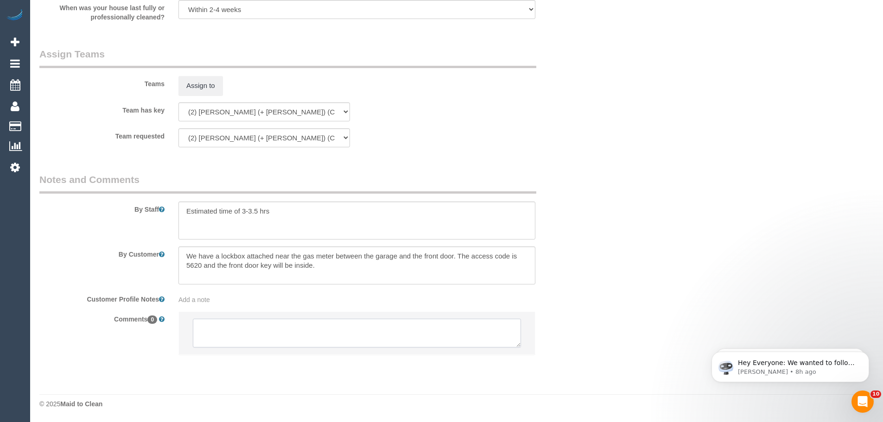
click at [265, 335] on textarea at bounding box center [357, 333] width 328 height 29
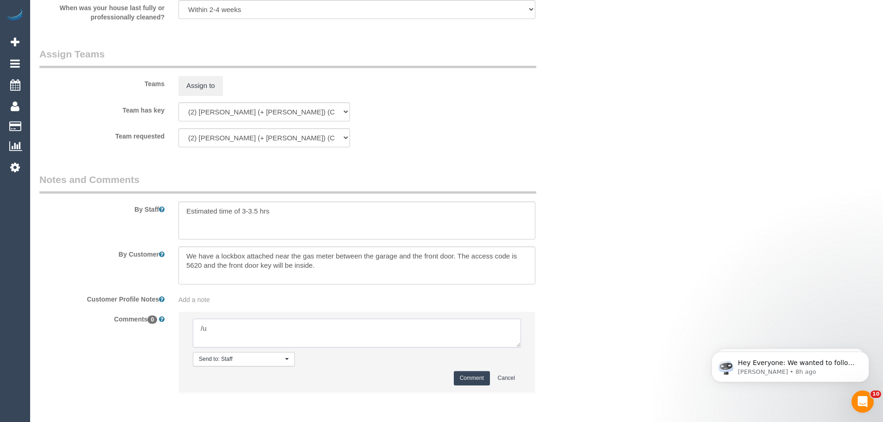
type textarea "/"
paste textarea "Cleaner(s) Unassigned: Reason Unassigned: One Off/Ongoing: Flexibility: Close a…"
drag, startPoint x: 517, startPoint y: 345, endPoint x: 640, endPoint y: 443, distance: 157.6
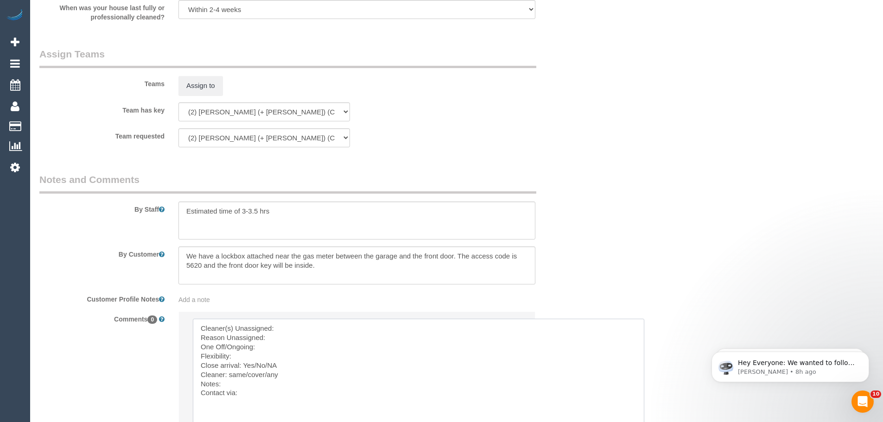
click at [341, 327] on textarea at bounding box center [418, 382] width 451 height 127
paste textarea "(2) Chirag (+ Shachi) (C"
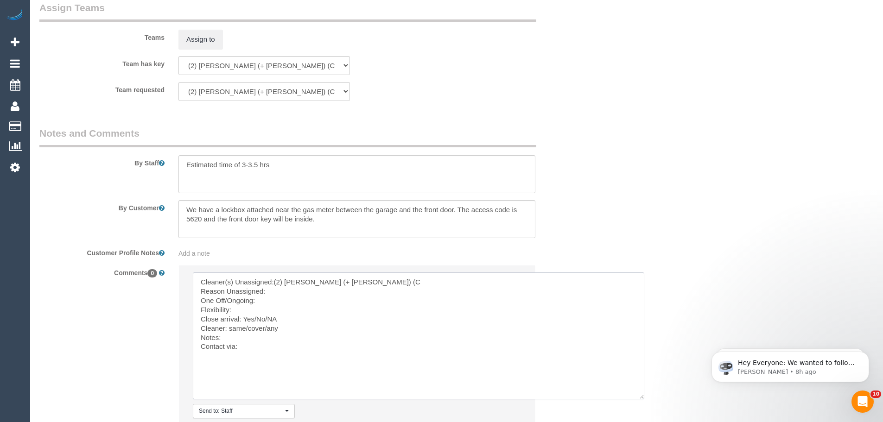
click at [283, 292] on textarea at bounding box center [418, 336] width 451 height 127
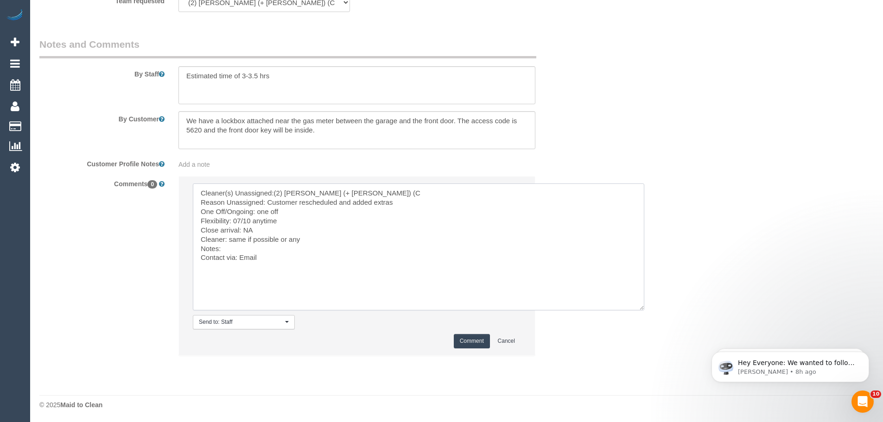
scroll to position [1542, 0]
type textarea "Cleaner(s) Unassigned:(2) Chirag (+ Shachi) (C Reason Unassigned: Customer resc…"
click at [459, 343] on button "Comment" at bounding box center [472, 340] width 36 height 14
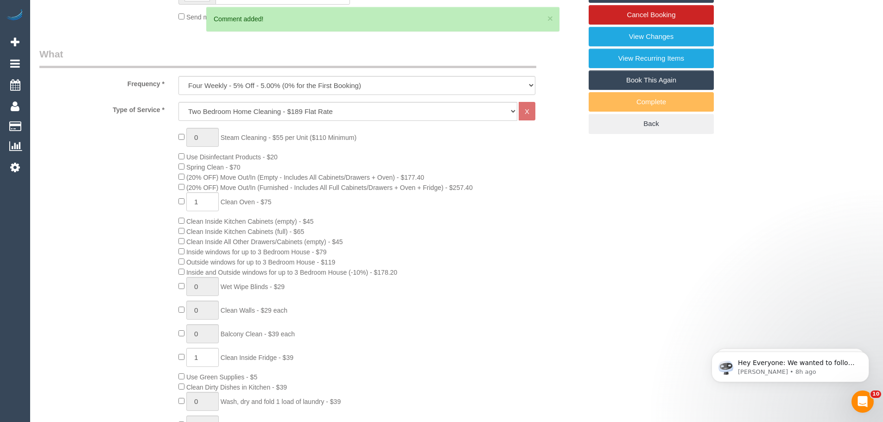
scroll to position [13, 0]
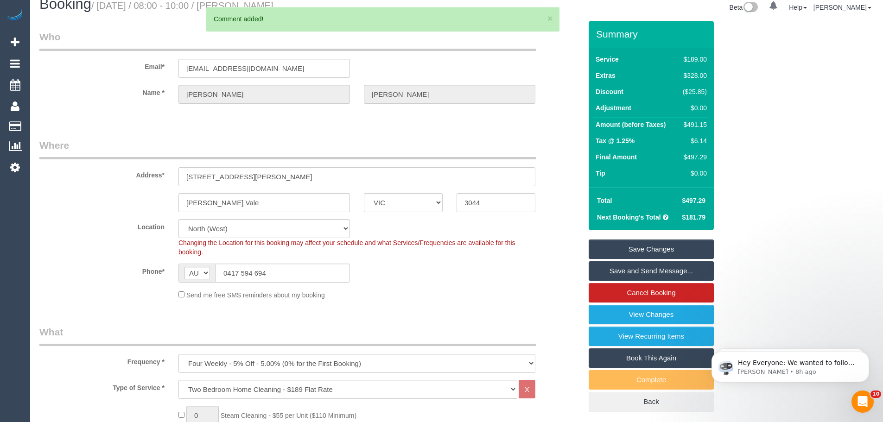
click at [653, 246] on link "Save Changes" at bounding box center [651, 249] width 125 height 19
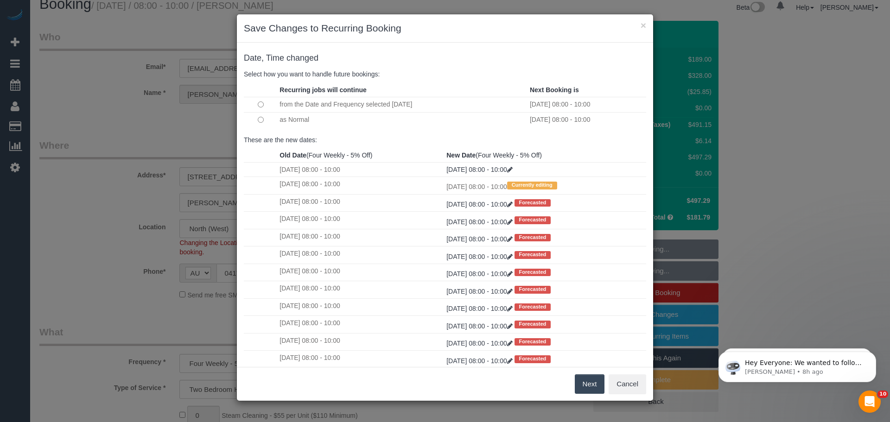
click at [593, 385] on button "Next" at bounding box center [590, 383] width 30 height 19
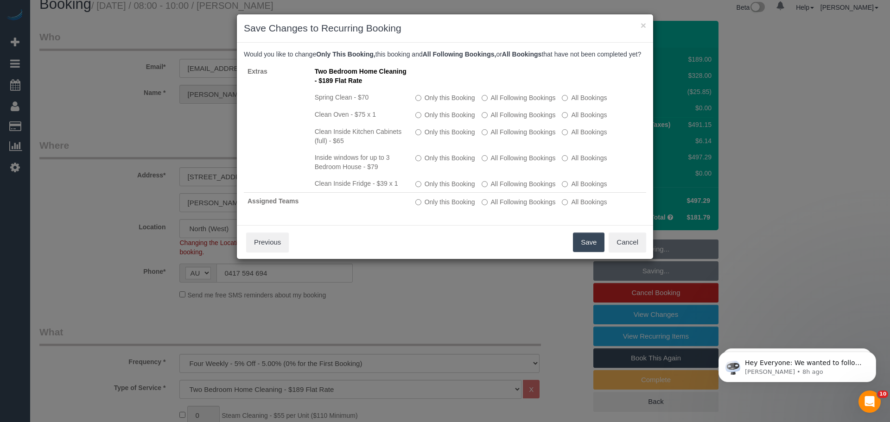
click at [582, 247] on button "Save" at bounding box center [589, 242] width 32 height 19
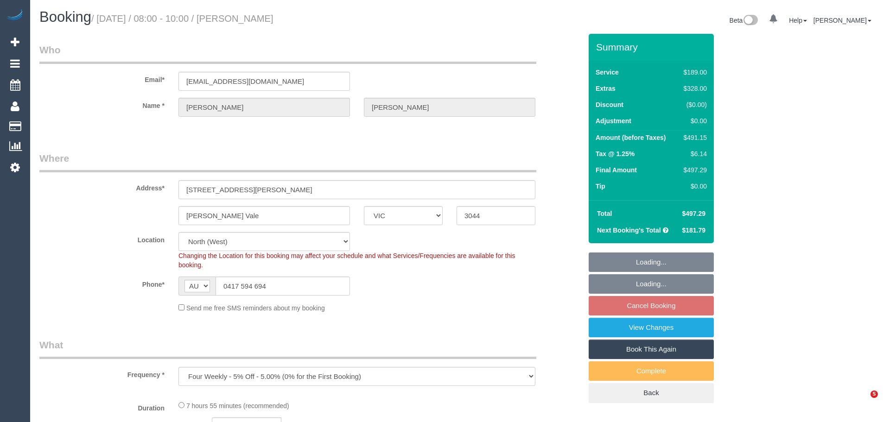
select select "VIC"
select select "object:803"
select select "string:stripe-pm_1PsM5x2GScqysDRVN8QR8XRi"
select select "number:32"
select select "number:16"
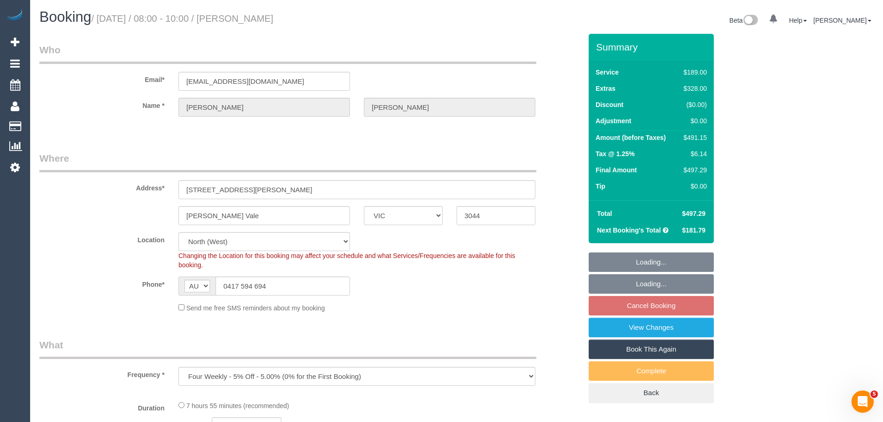
select select "number:19"
select select "number:24"
select select "number:33"
select select "number:12"
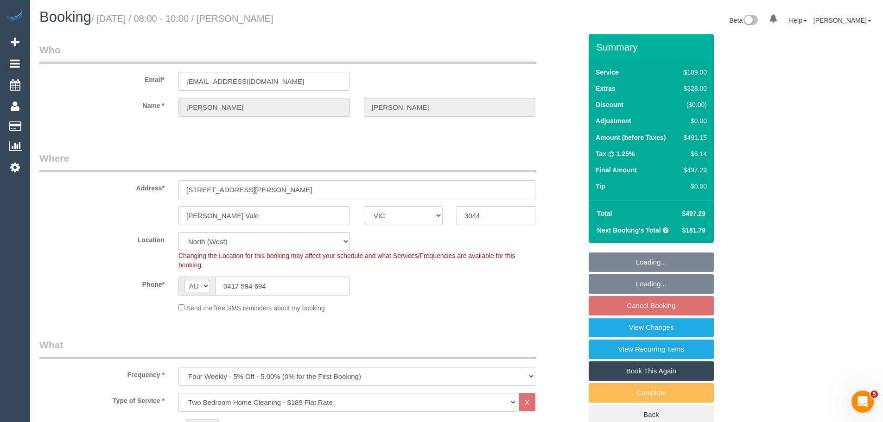
select select "spot2"
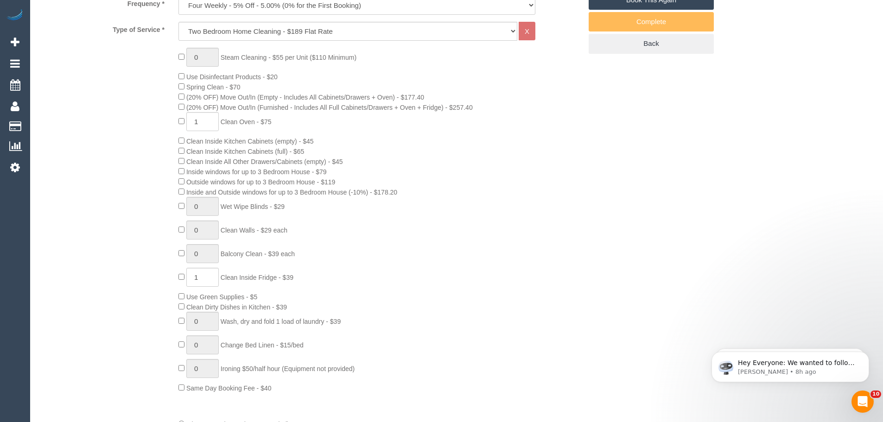
scroll to position [371, 0]
drag, startPoint x: 235, startPoint y: 226, endPoint x: 315, endPoint y: 229, distance: 80.2
click at [314, 229] on div "0 Steam Cleaning - $55 per Unit ($110 Minimum) Use Disinfectant Products - $20 …" at bounding box center [379, 220] width 417 height 345
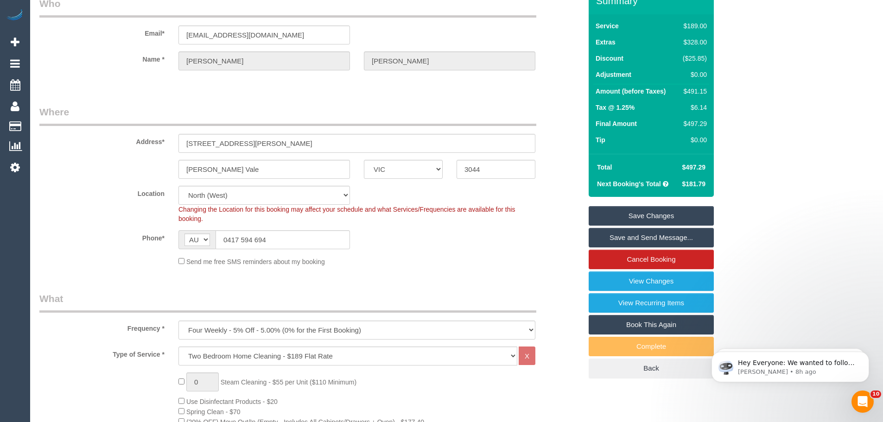
scroll to position [0, 0]
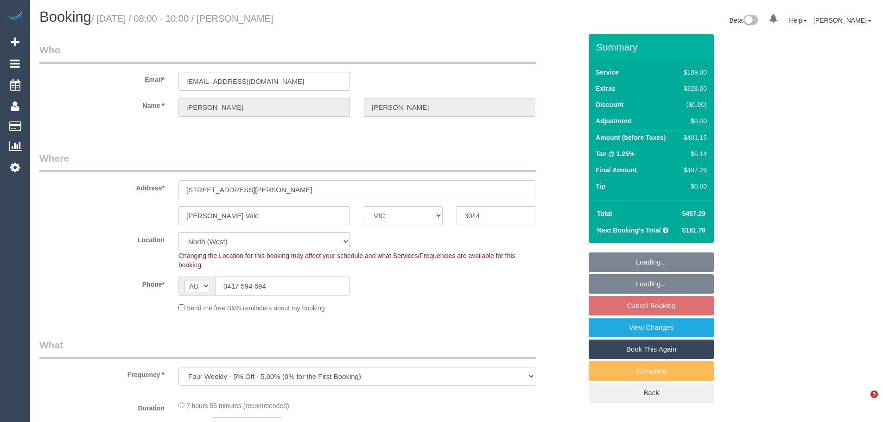
select select "VIC"
select select "object:803"
select select "string:stripe-pm_1PsM5x2GScqysDRVN8QR8XRi"
select select "number:32"
select select "number:16"
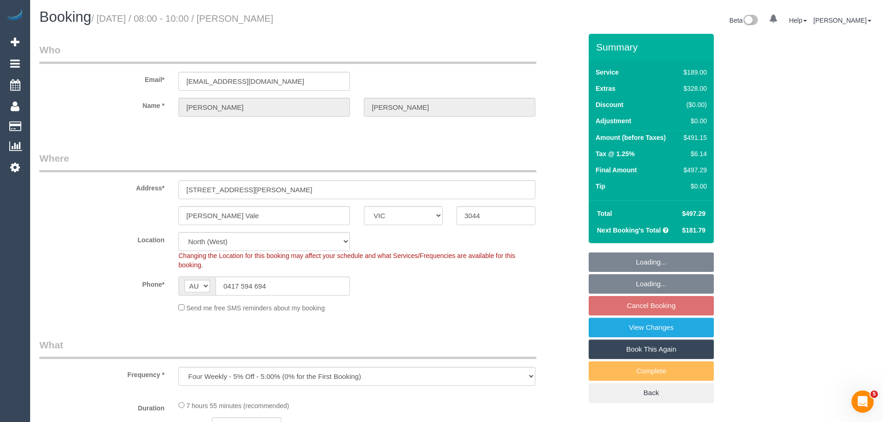
select select "number:19"
select select "number:24"
select select "number:33"
select select "number:12"
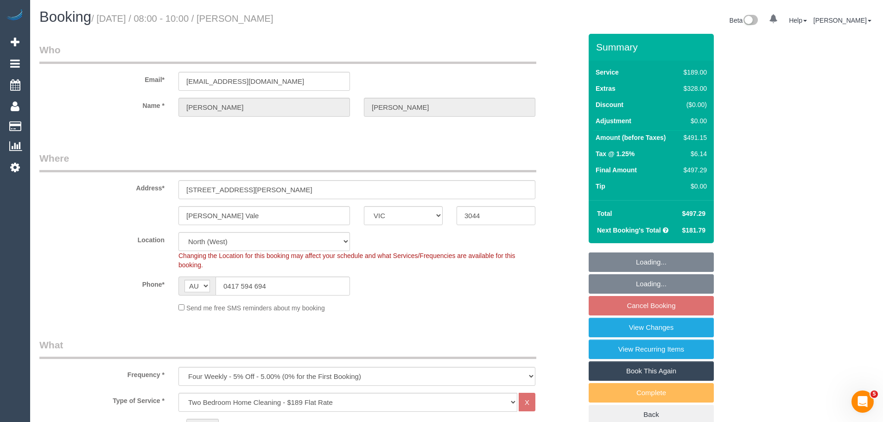
select select "spot2"
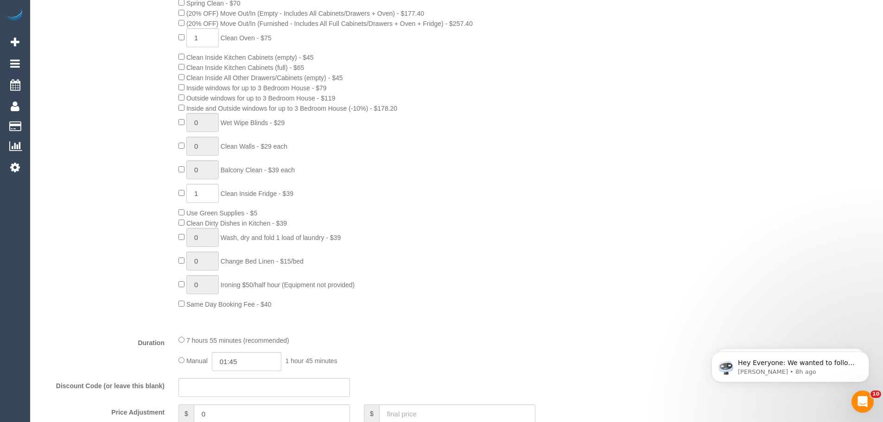
scroll to position [417, 0]
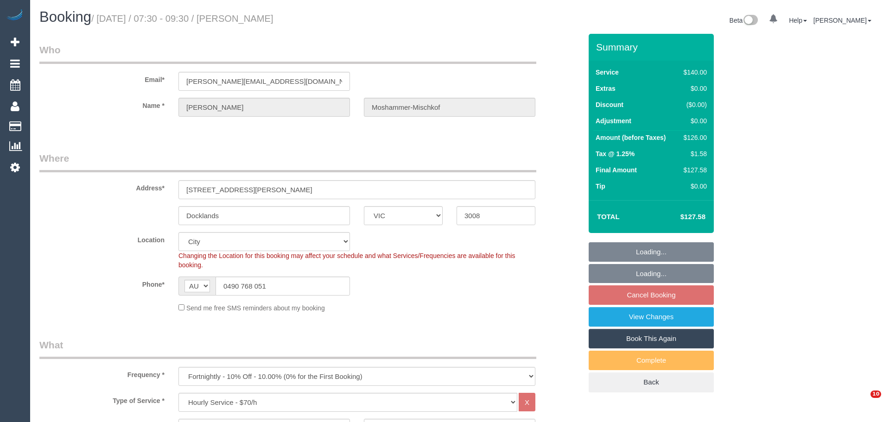
select select "VIC"
select select "string:stripe-pm_1Ml5YH2GScqysDRVGqIdOwsS"
select select "number:28"
select select "number:14"
select select "number:20"
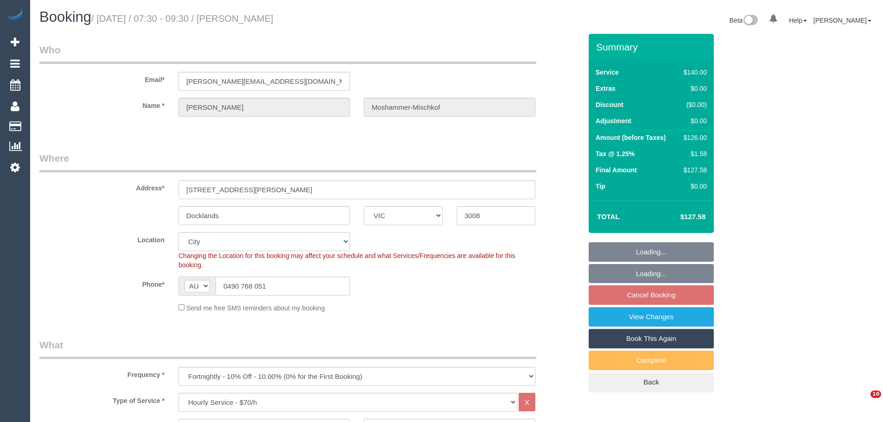
select select "number:24"
select select "number:33"
select select "number:13"
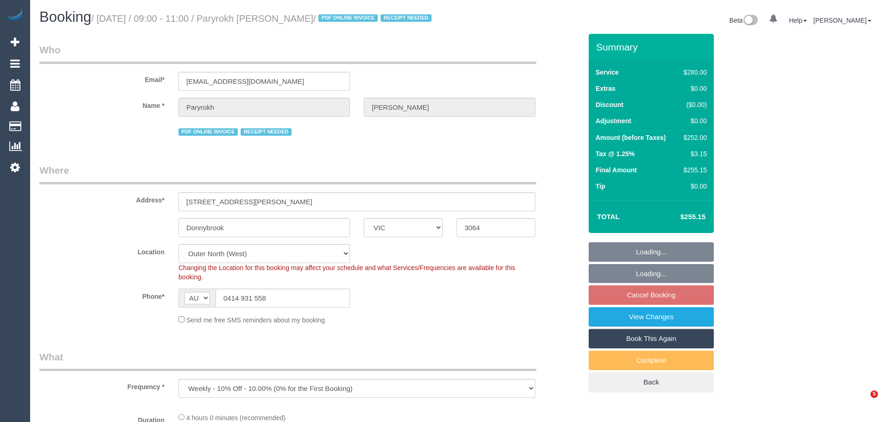
select select "VIC"
select select "object:891"
select select "string:stripe-pm_1RIkwB2GScqysDRVO7FxyKXl"
select select "240"
select select "number:29"
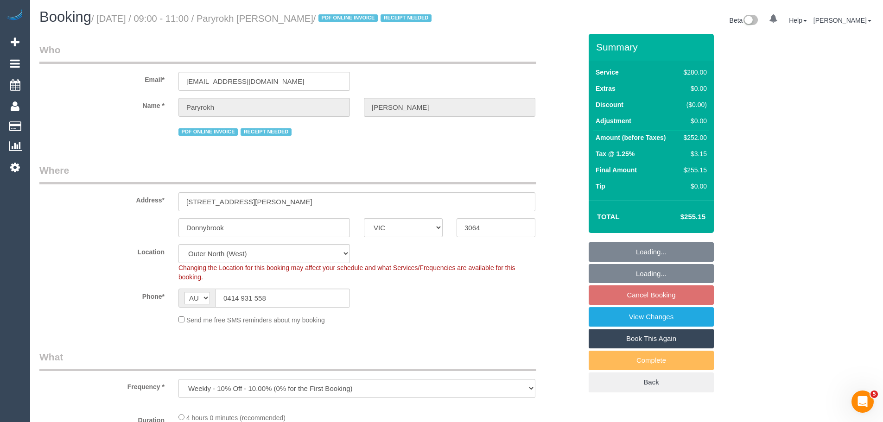
select select "number:14"
select select "number:19"
select select "number:22"
select select "number:34"
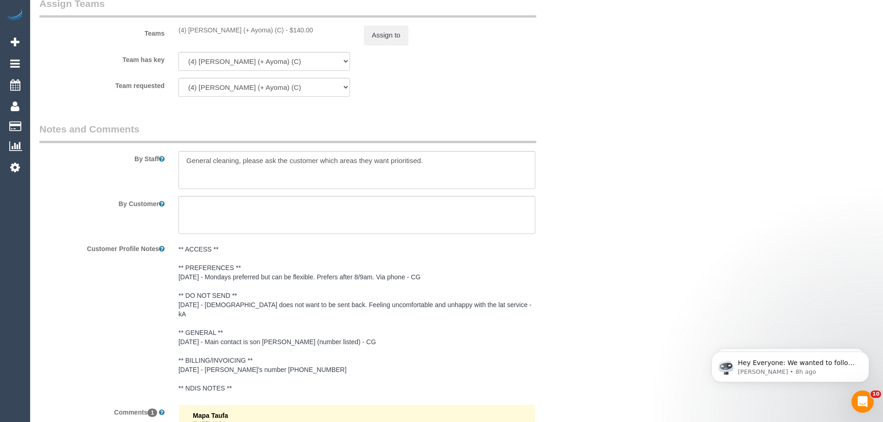
scroll to position [1483, 0]
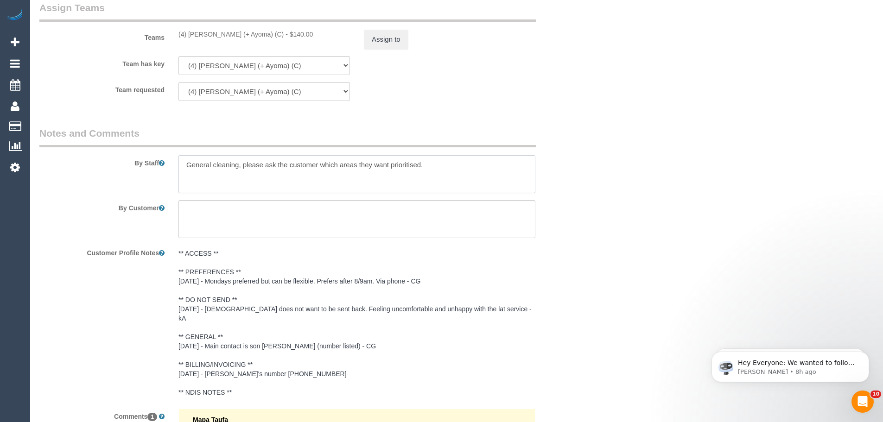
click at [453, 175] on textarea at bounding box center [356, 174] width 357 height 38
click at [389, 184] on textarea at bounding box center [356, 174] width 357 height 38
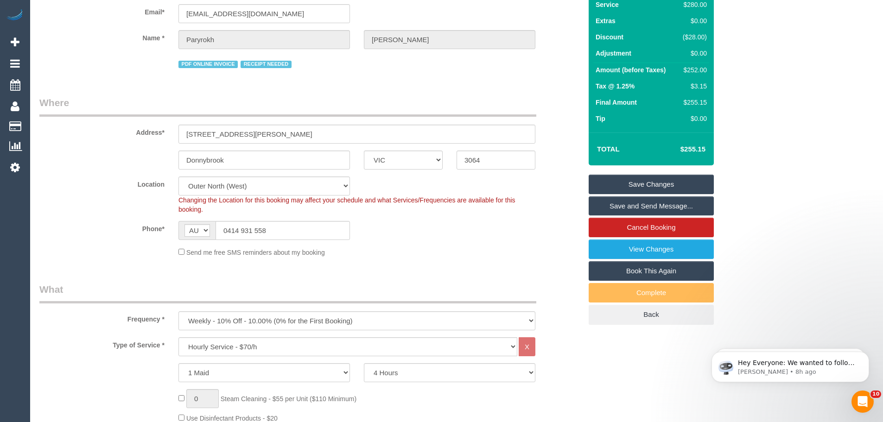
scroll to position [0, 0]
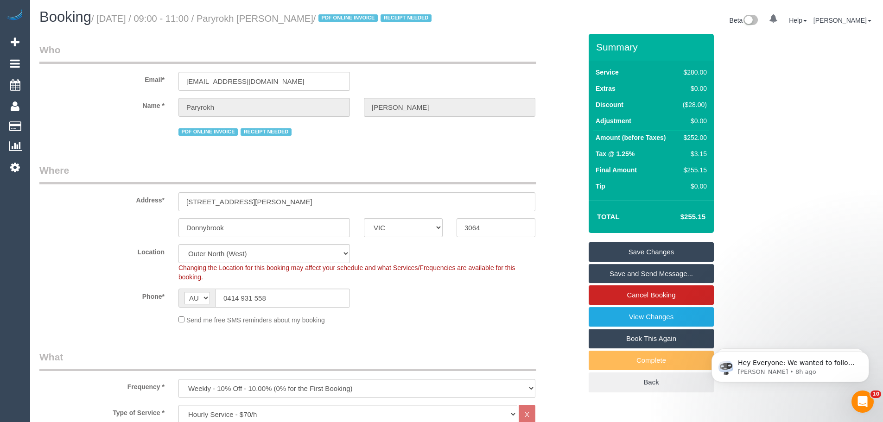
type textarea "General cleaning, please ask the customer which areas they want prioritised. Pl…"
click at [635, 262] on link "Save Changes" at bounding box center [651, 251] width 125 height 19
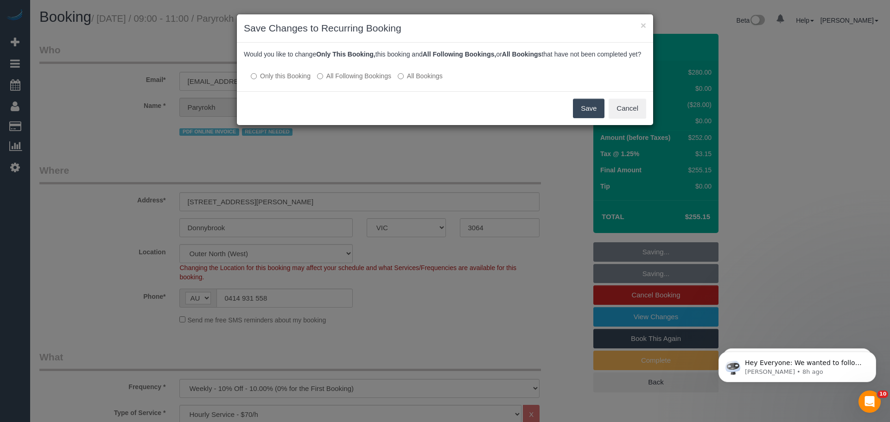
click at [331, 81] on label "All Following Bookings" at bounding box center [354, 75] width 74 height 9
click at [588, 112] on button "Save" at bounding box center [589, 108] width 32 height 19
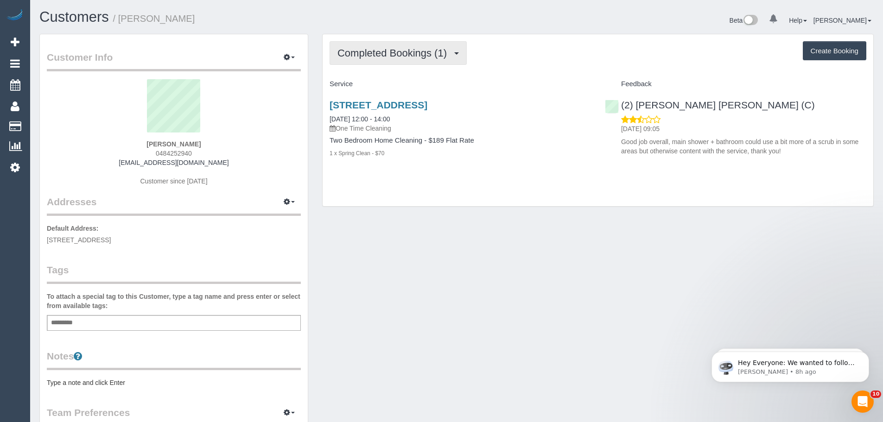
click at [418, 54] on span "Completed Bookings (1)" at bounding box center [394, 53] width 114 height 12
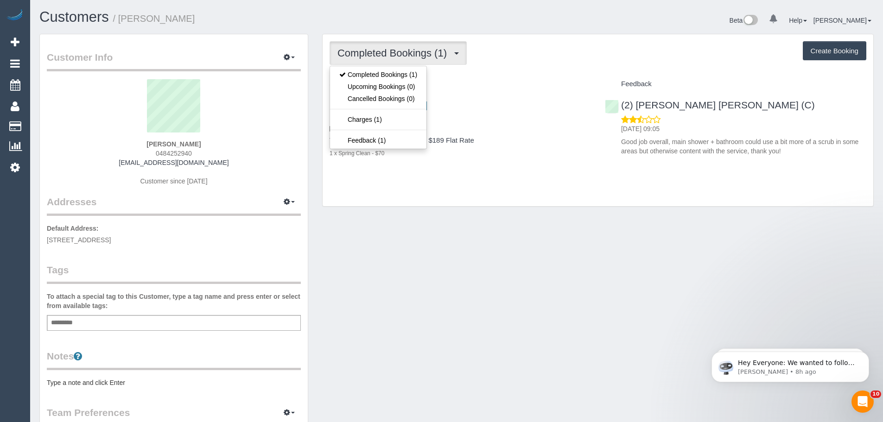
click at [519, 65] on div "Completed Bookings (1) Completed Bookings (1) Upcoming Bookings (0) Cancelled B…" at bounding box center [598, 120] width 551 height 172
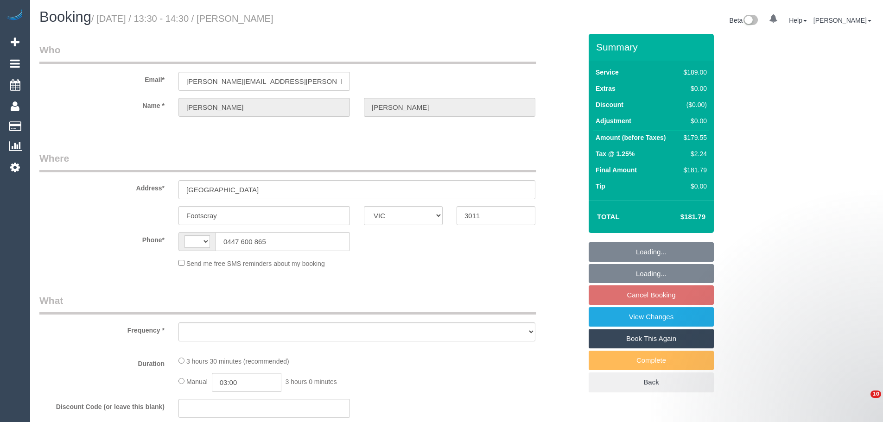
select select "VIC"
select select "string:stripe-pm_1JzDwR2GScqysDRVJTpLzHt3"
select select "string:AU"
select select "object:689"
select select "number:29"
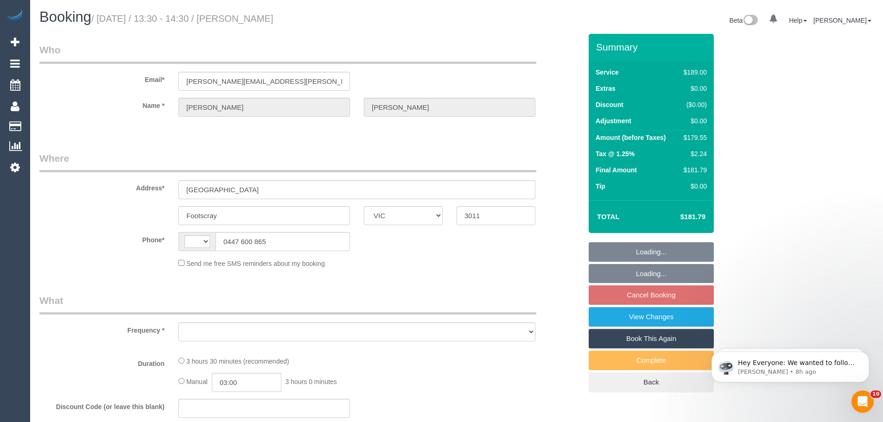
select select "number:16"
select select "number:19"
select select "number:22"
select select "number:13"
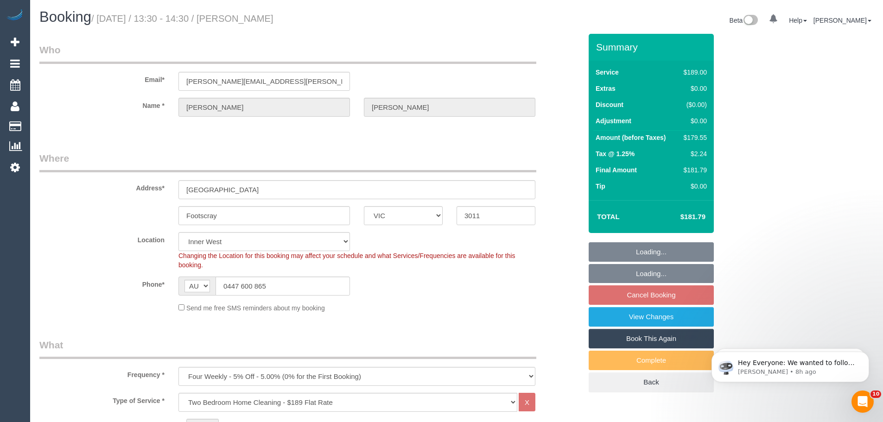
select select "object:1466"
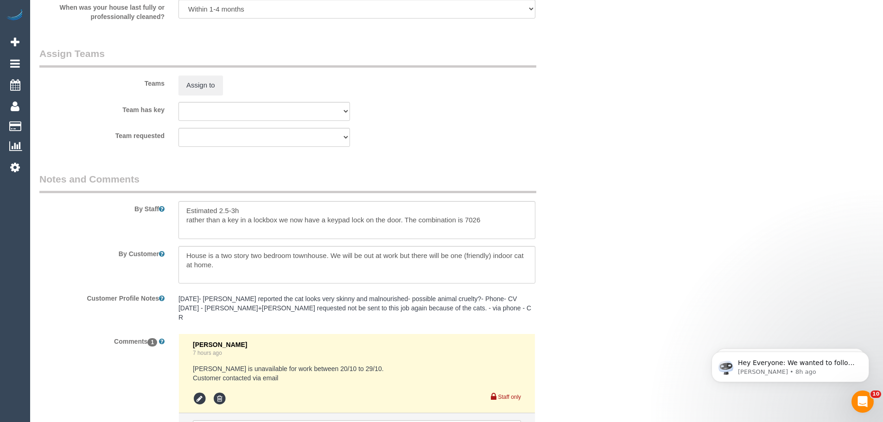
scroll to position [1538, 0]
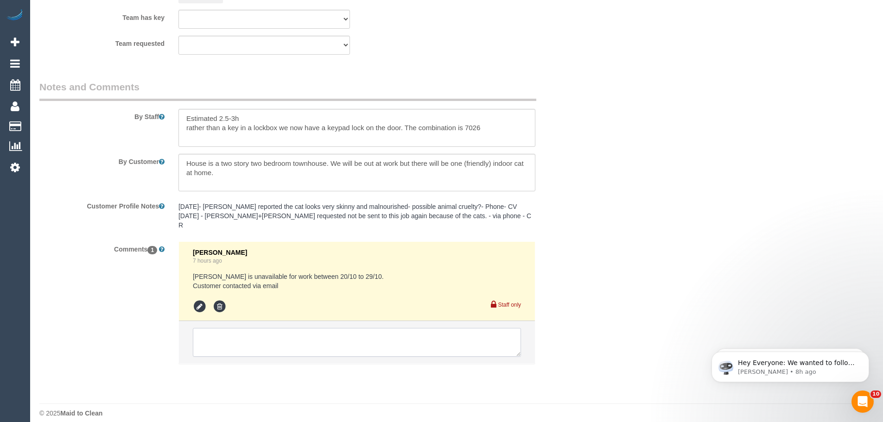
click at [314, 333] on textarea at bounding box center [357, 342] width 328 height 29
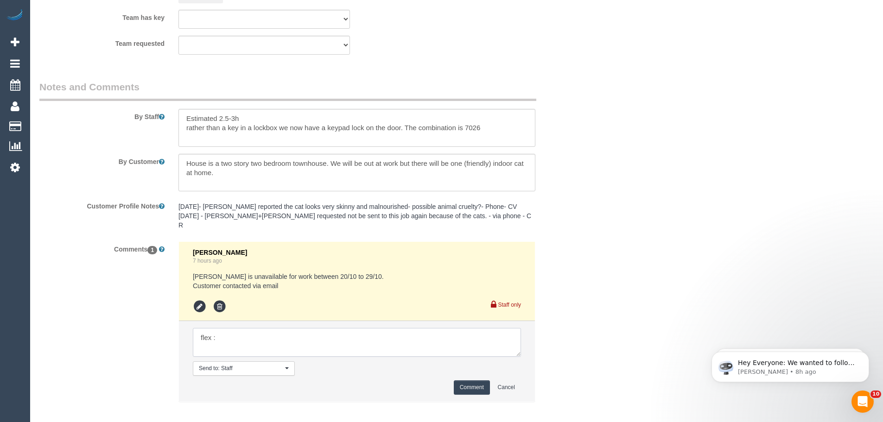
paste textarea "Any weekday works for us."
type textarea "flex : Any weekday works for us."
click at [474, 381] on button "Comment" at bounding box center [472, 388] width 36 height 14
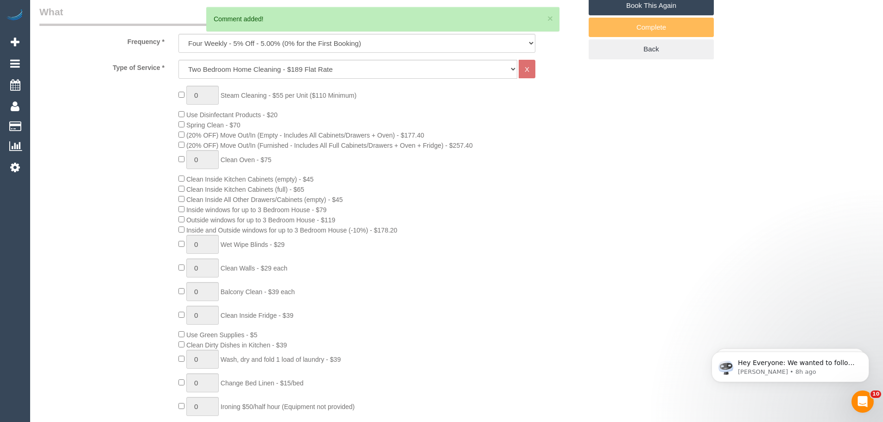
scroll to position [55, 0]
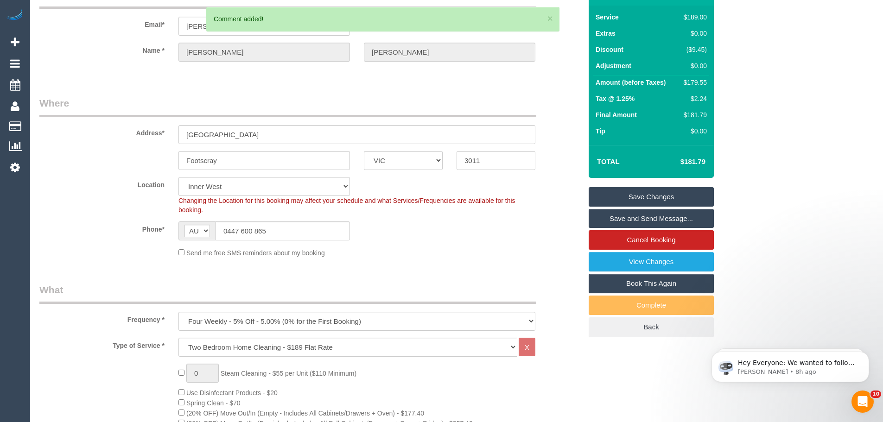
click at [664, 198] on link "Save Changes" at bounding box center [651, 196] width 125 height 19
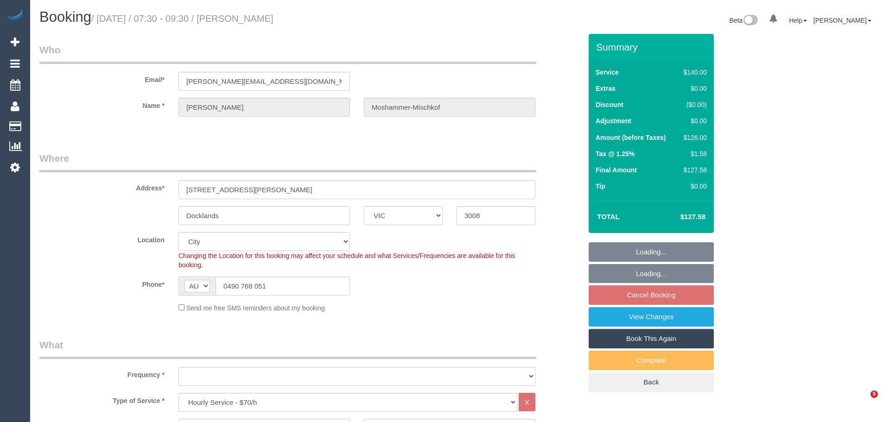
select select "VIC"
select select "object:852"
select select "string:stripe-pm_1Ml5YH2GScqysDRVGqIdOwsS"
select select "number:28"
select select "number:14"
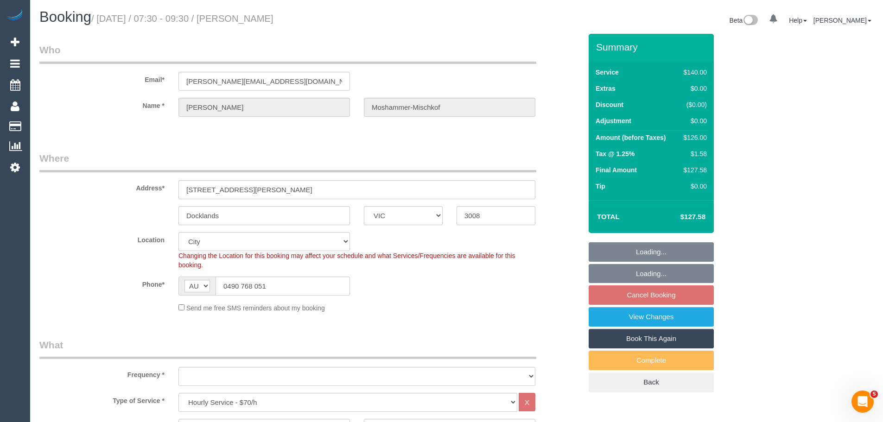
select select "number:20"
select select "number:24"
select select "number:33"
select select "number:13"
select select "object:857"
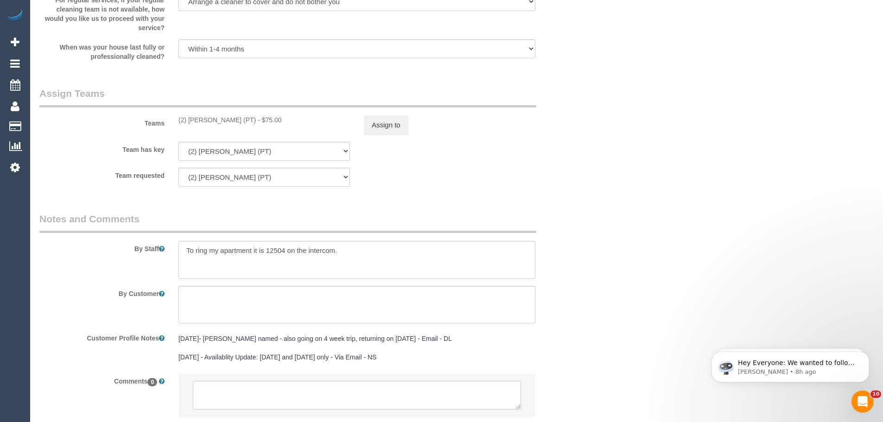
scroll to position [1447, 0]
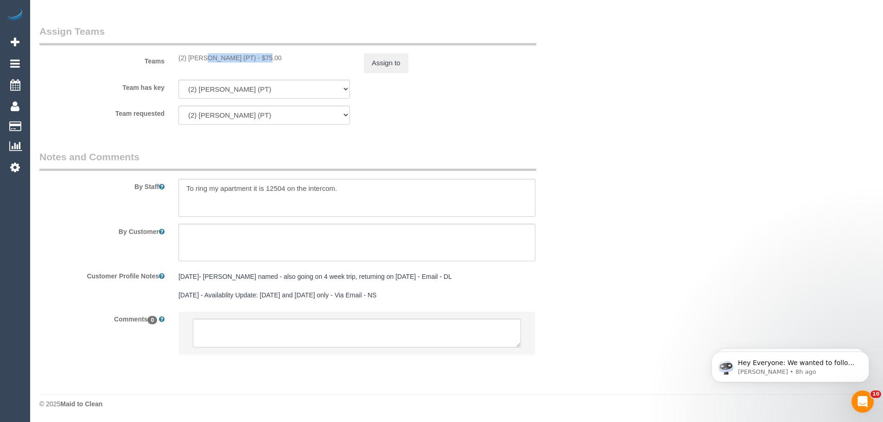
drag, startPoint x: 239, startPoint y: 59, endPoint x: 174, endPoint y: 59, distance: 64.4
click at [174, 59] on div "(2) [PERSON_NAME] (PT) - $75.00" at bounding box center [263, 57] width 185 height 9
click at [192, 69] on div "Teams (2) Azwad Raza (PT) - $75.00 Assign to" at bounding box center [310, 49] width 556 height 48
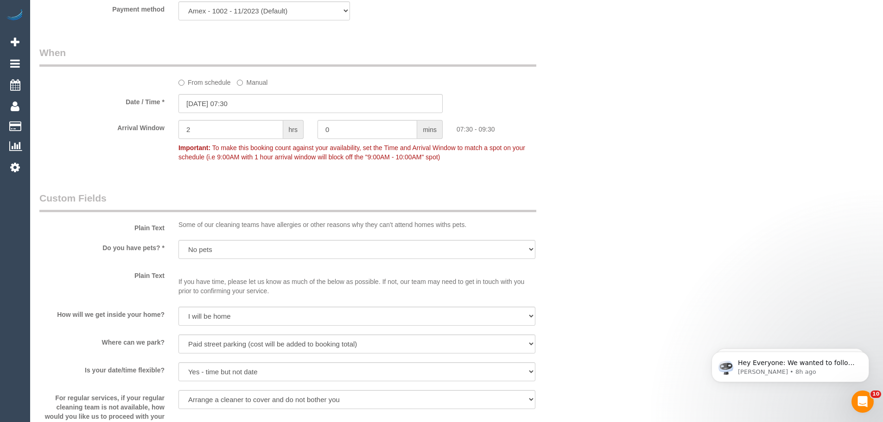
scroll to position [845, 0]
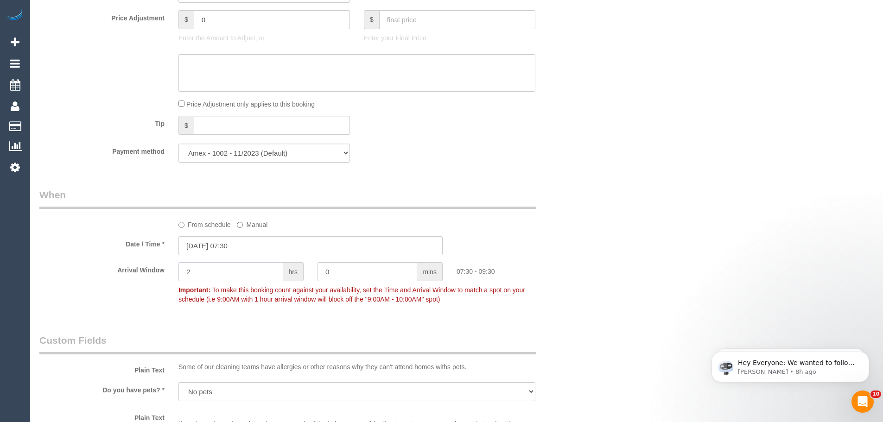
click at [250, 273] on input "2" at bounding box center [230, 271] width 105 height 19
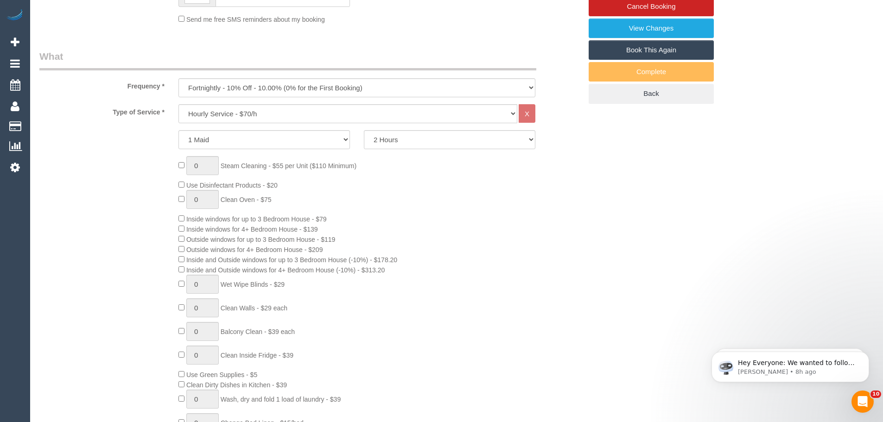
scroll to position [11, 0]
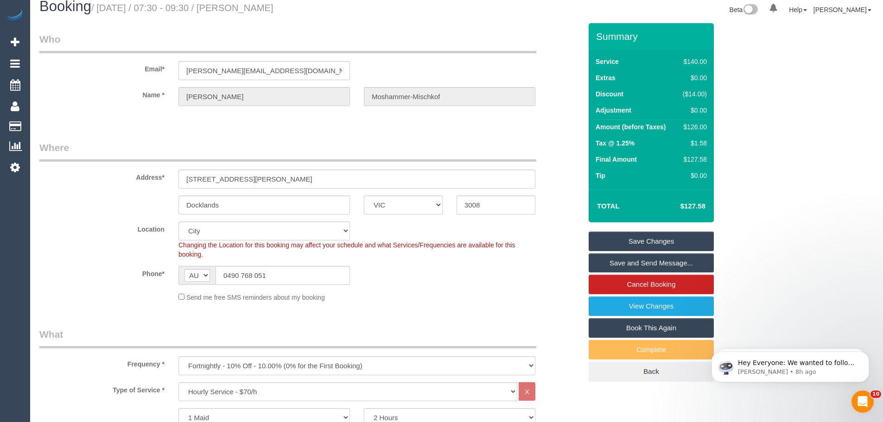
type input "1"
click at [658, 237] on link "Save Changes" at bounding box center [651, 241] width 125 height 19
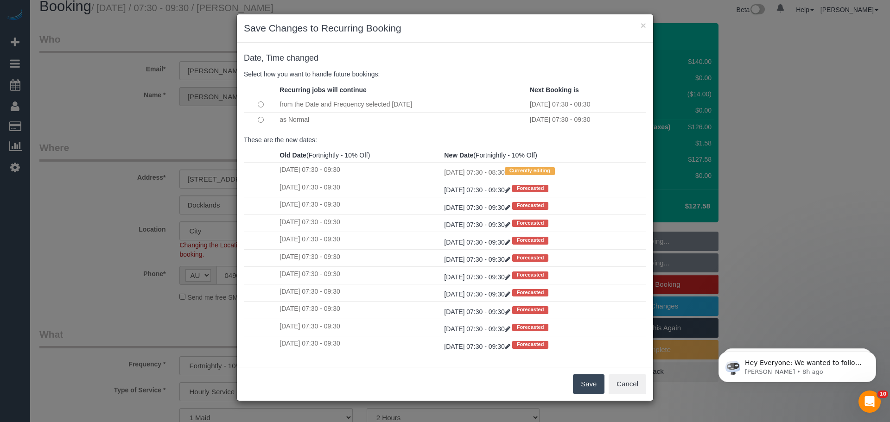
click at [578, 383] on button "Save" at bounding box center [589, 383] width 32 height 19
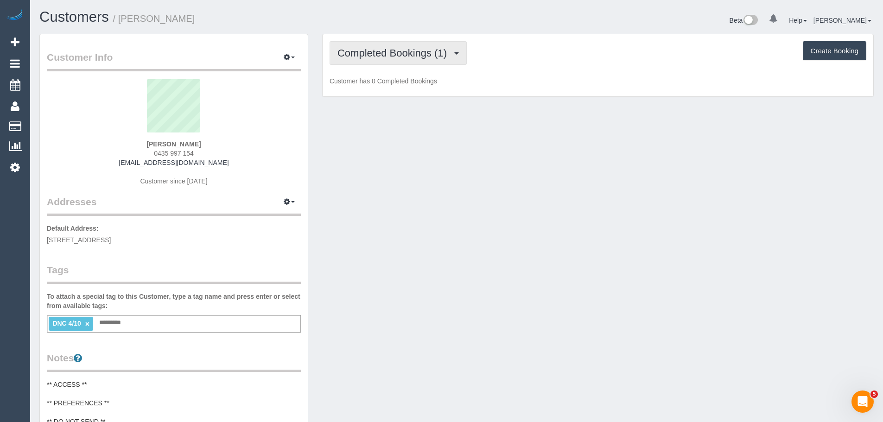
click at [383, 57] on span "Completed Bookings (1)" at bounding box center [394, 53] width 114 height 12
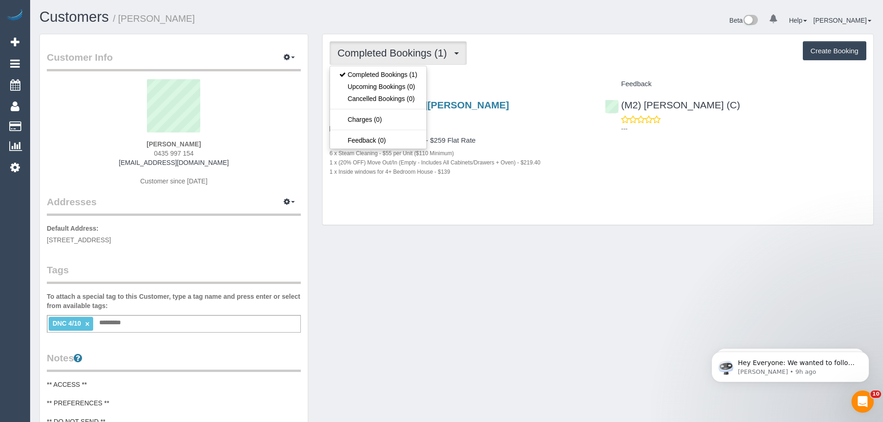
click at [516, 73] on div "Completed Bookings (1) Completed Bookings (1) Upcoming Bookings (0) Cancelled B…" at bounding box center [598, 129] width 551 height 191
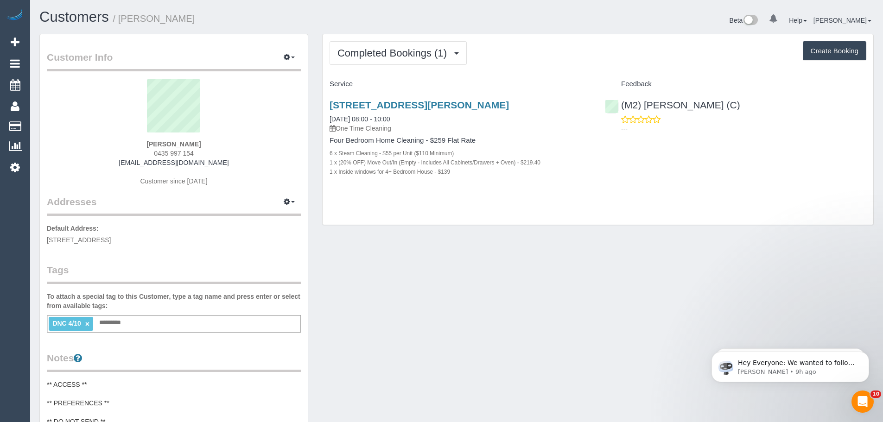
drag, startPoint x: 327, startPoint y: 103, endPoint x: 747, endPoint y: 108, distance: 419.9
click at [747, 108] on div "10 Caprara Street, Kalkallo, VIC 3064 04/10/2025 08:00 - 10:00 One Time Cleanin…" at bounding box center [598, 143] width 551 height 103
copy div "10 Caprara Street, Kalkallo, VIC 3064 04/10/2025 08:00 - 10:00 One Time Cleanin…"
click at [448, 203] on div "Completed Bookings (1) Completed Bookings (1) Upcoming Bookings (0) Cancelled B…" at bounding box center [598, 129] width 551 height 191
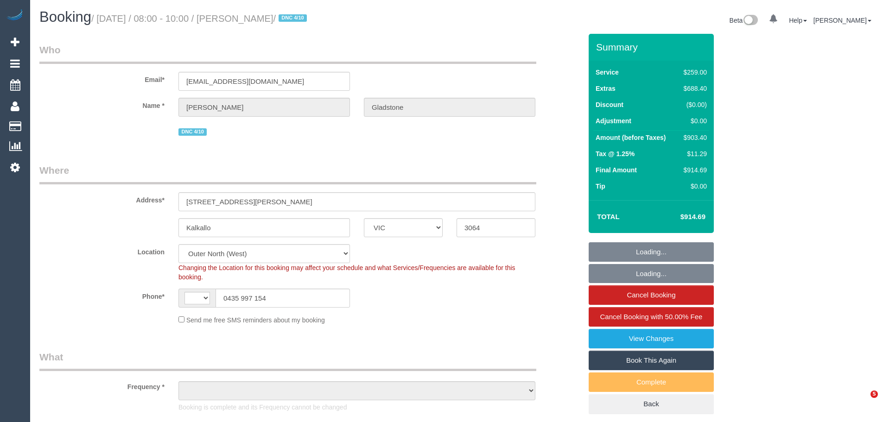
select select "VIC"
select select "string:AU"
select select "number:28"
select select "number:14"
select select "number:19"
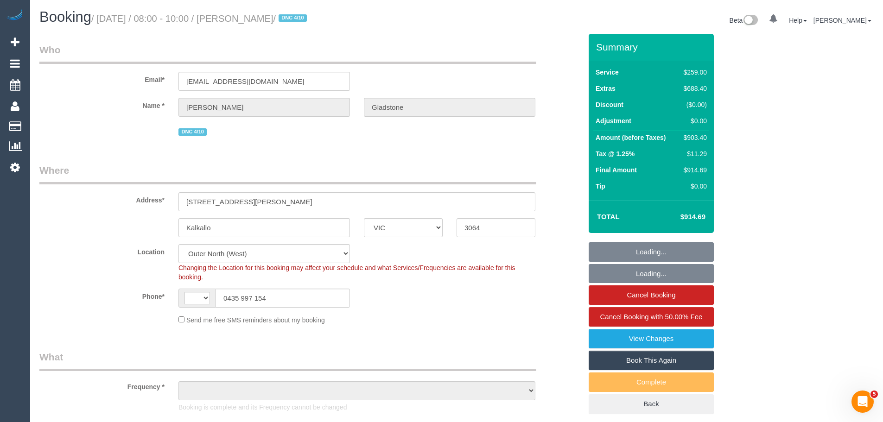
select select "number:22"
select select "object:736"
select select "string:stripe-pm_1SB3jt2GScqysDRVVKsIAsve"
select select "object:1079"
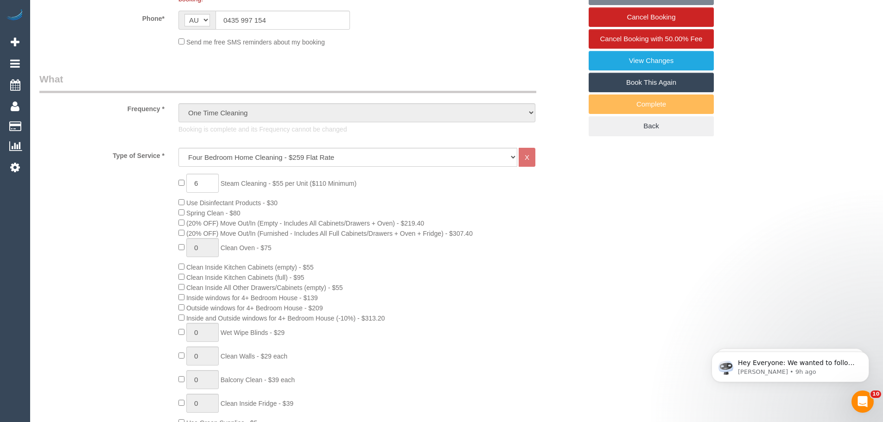
scroll to position [324, 0]
